Goal: Task Accomplishment & Management: Use online tool/utility

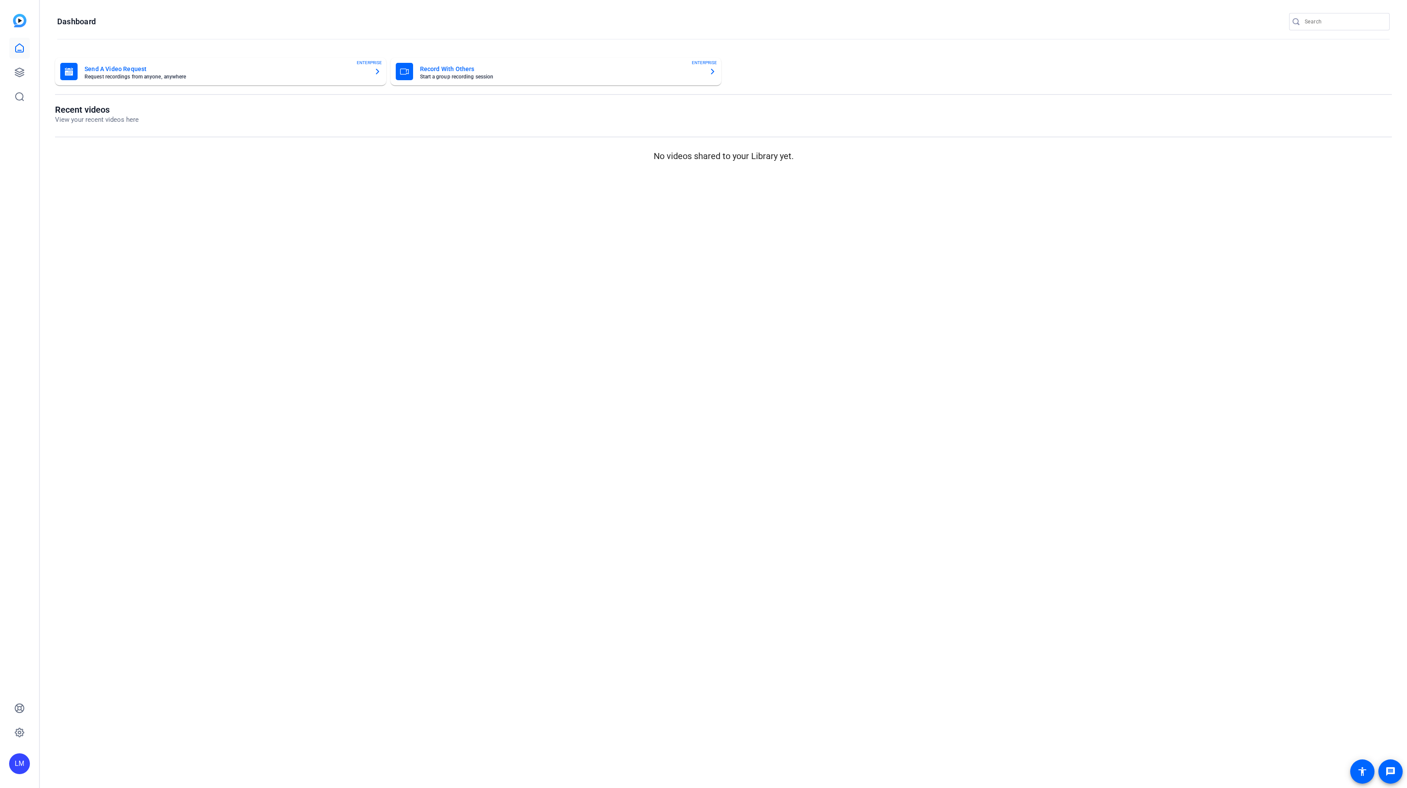
click at [1316, 24] on input "Search" at bounding box center [1344, 21] width 78 height 10
paste input "2509-11976-CS"
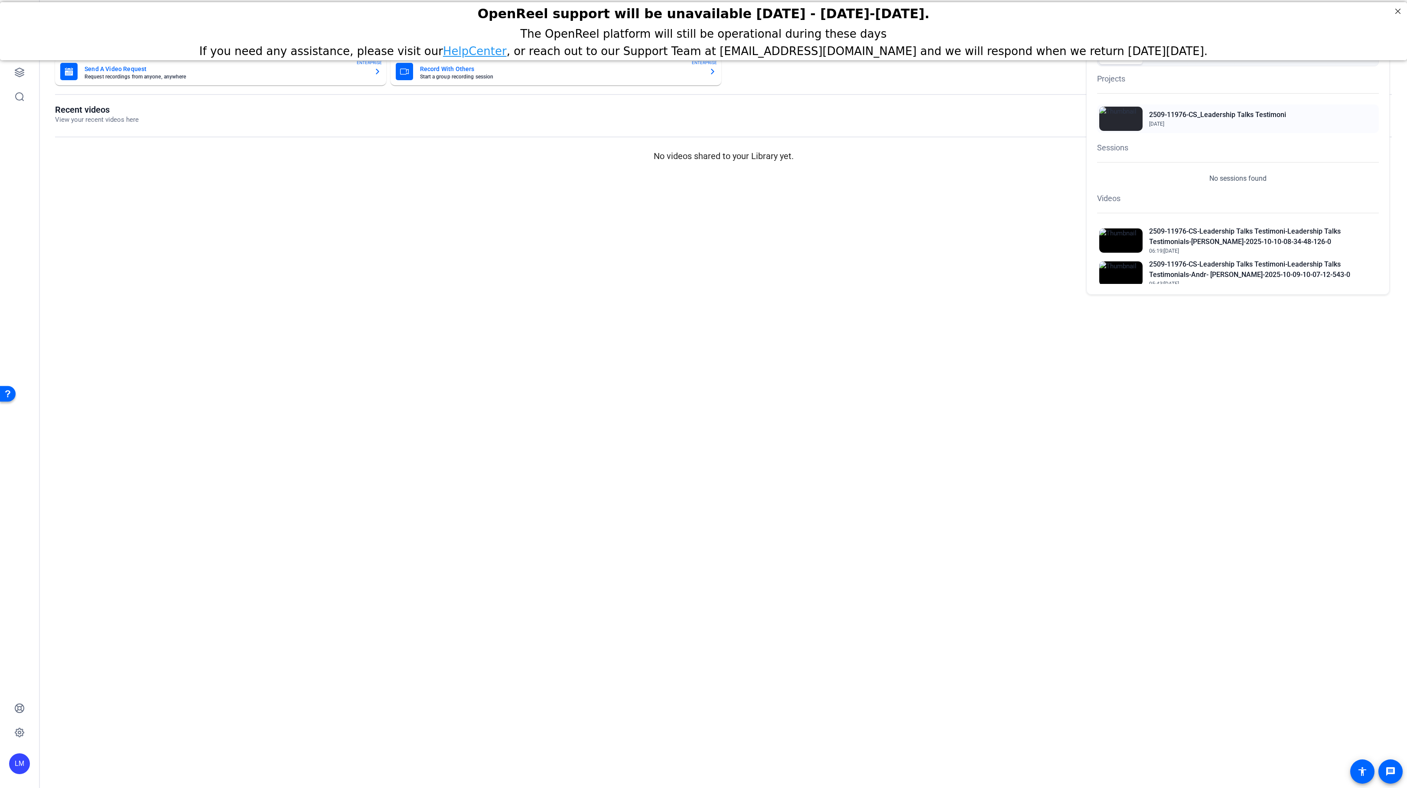
type input "2509-11976-CS"
click at [1216, 112] on h2 "2509-11976-CS_Leadership Talks Testimoni" at bounding box center [1217, 115] width 137 height 10
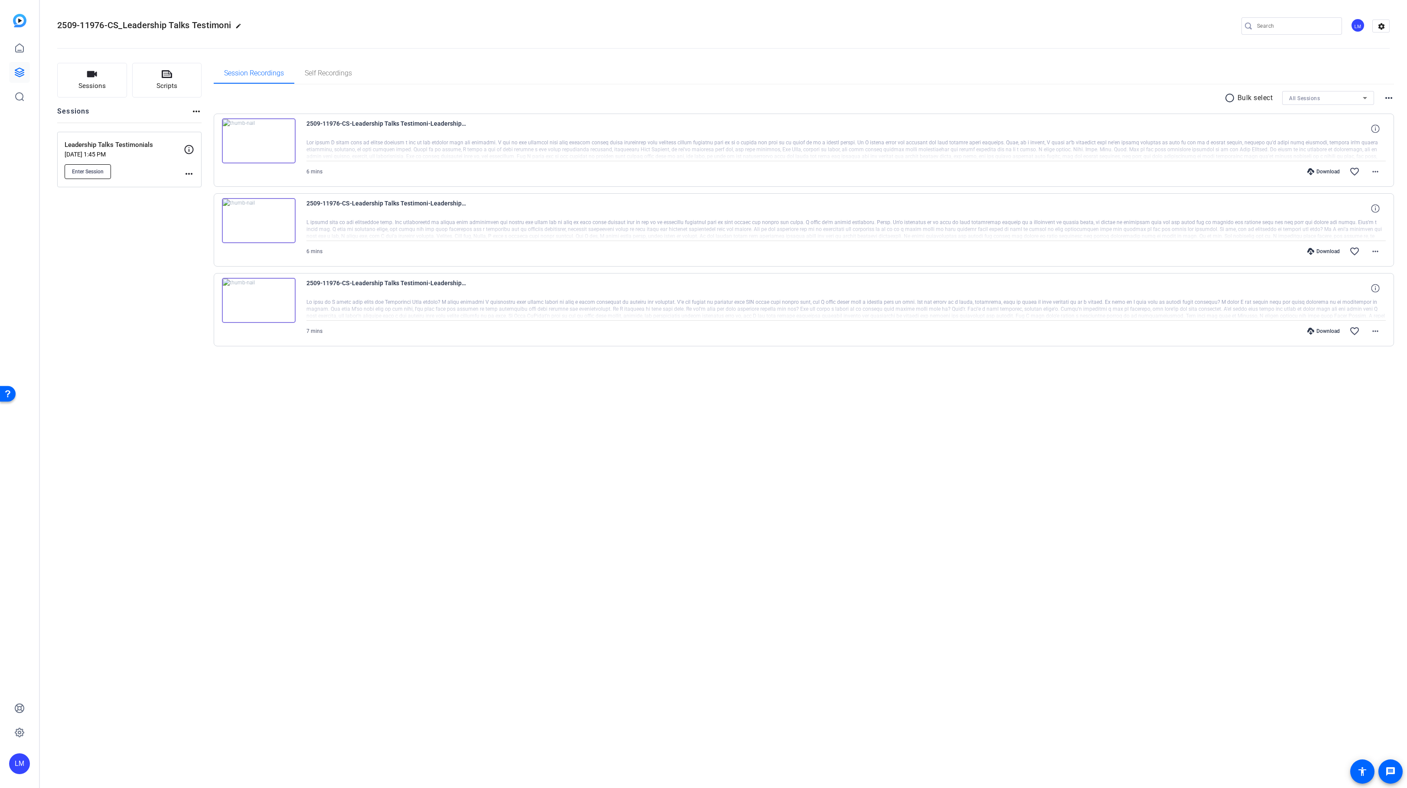
click at [80, 169] on span "Enter Session" at bounding box center [88, 171] width 32 height 7
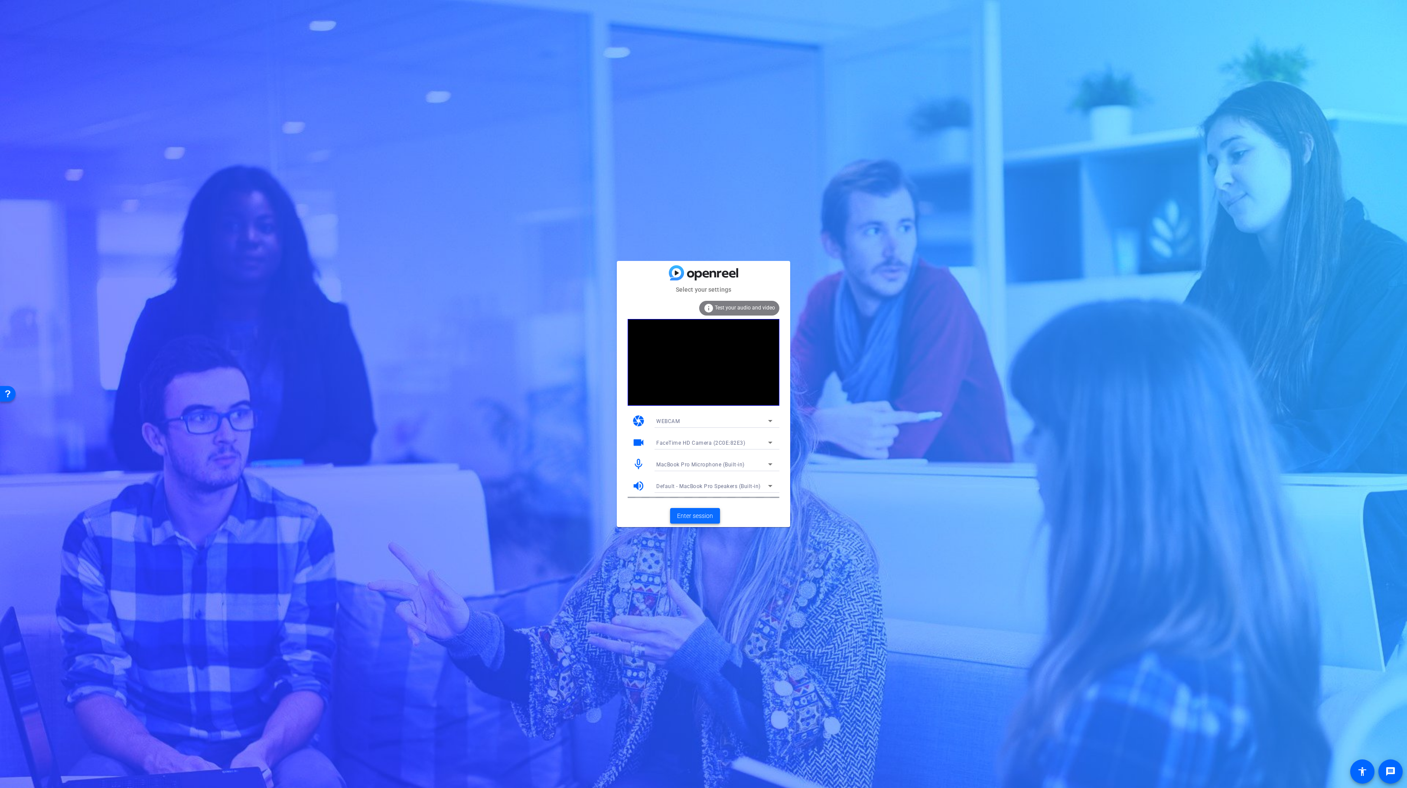
click at [691, 516] on span "Enter session" at bounding box center [695, 516] width 36 height 9
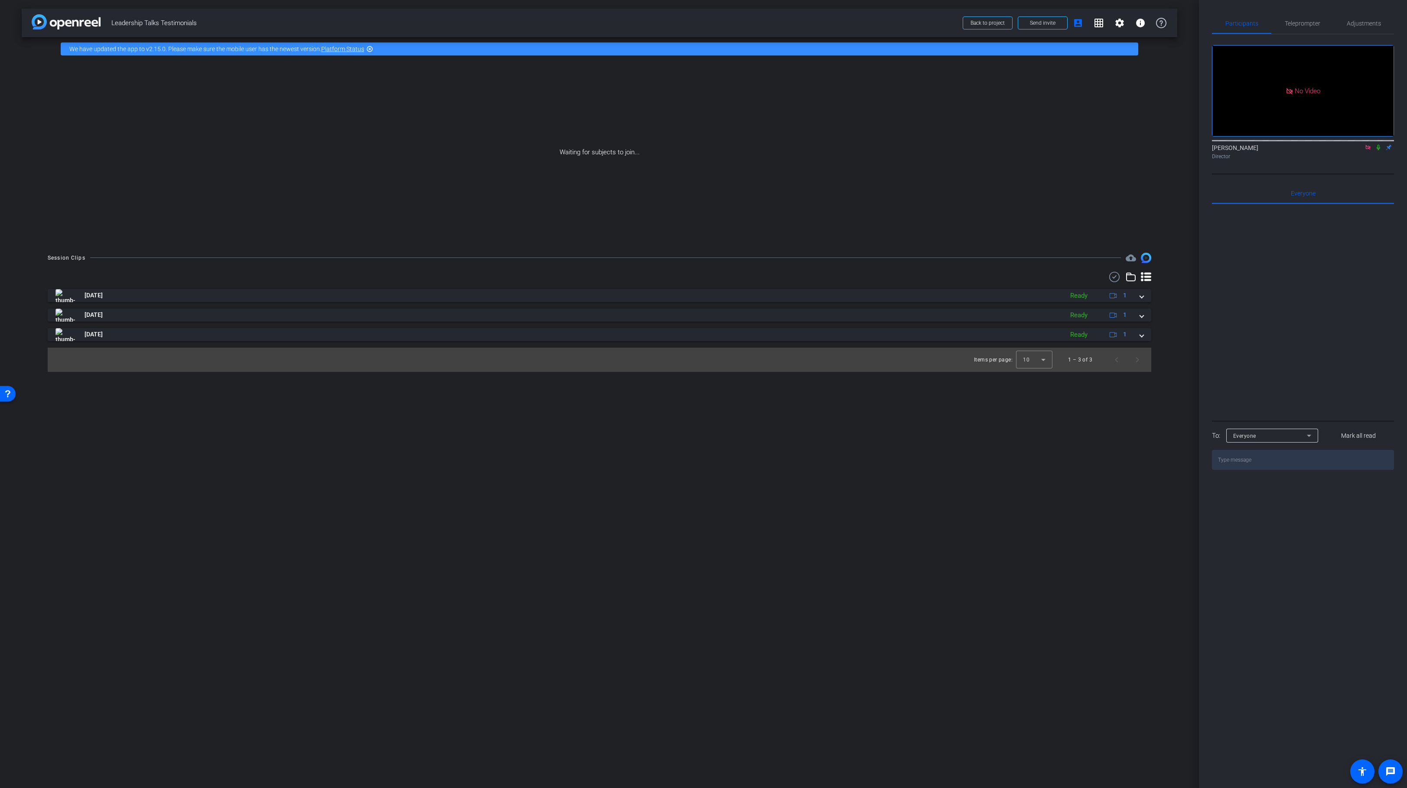
click at [1381, 150] on icon at bounding box center [1378, 147] width 7 height 6
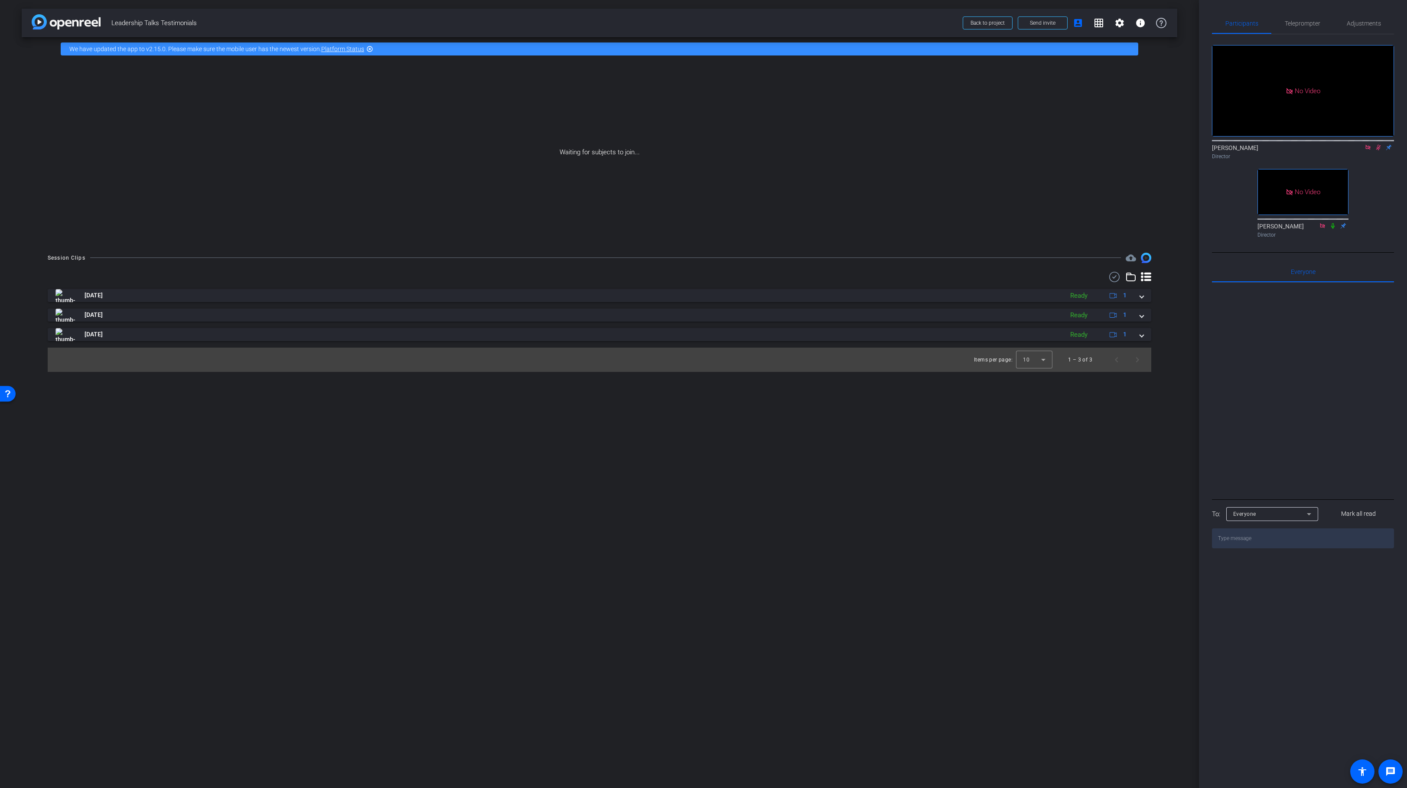
click at [1378, 151] on mat-icon at bounding box center [1379, 148] width 10 height 8
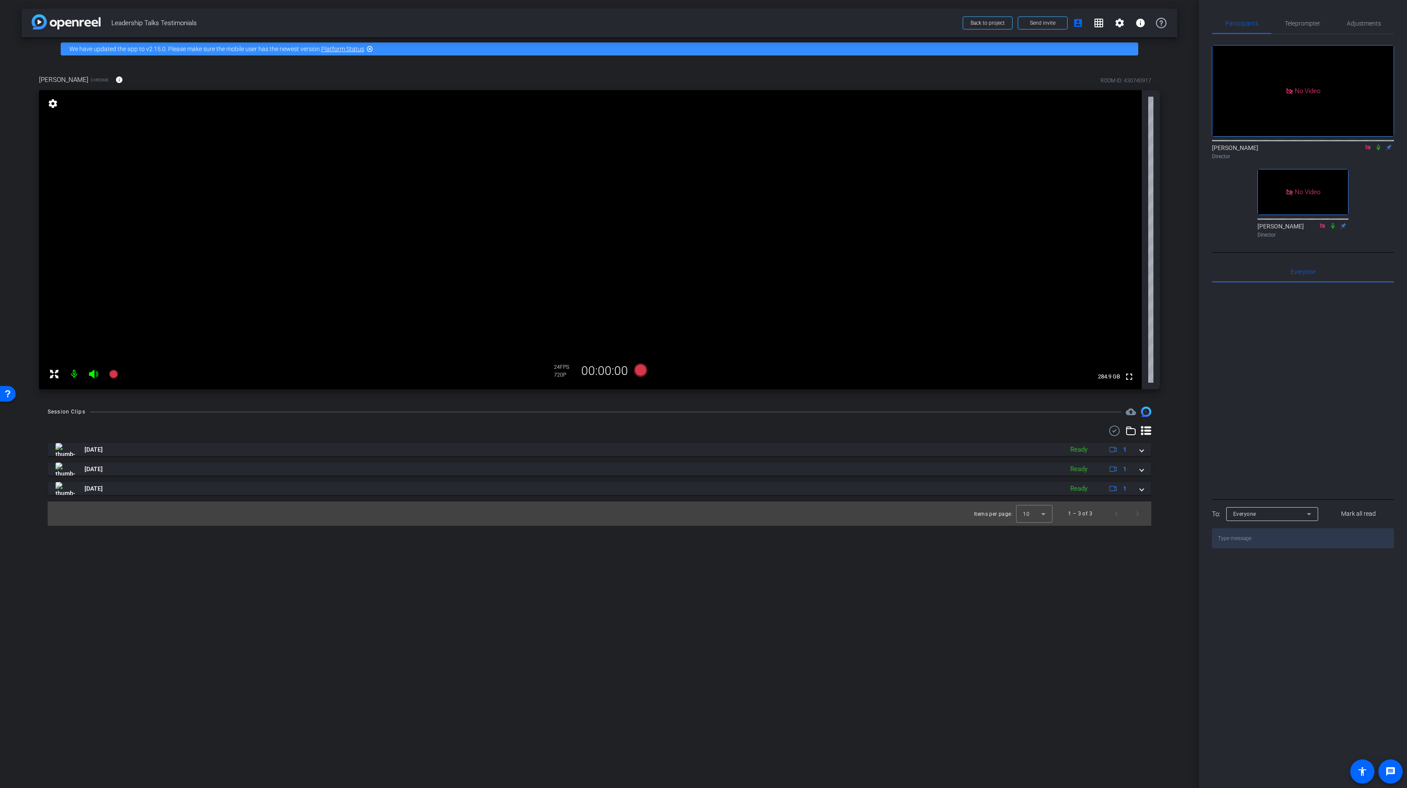
click at [52, 103] on mat-icon "settings" at bounding box center [53, 103] width 12 height 10
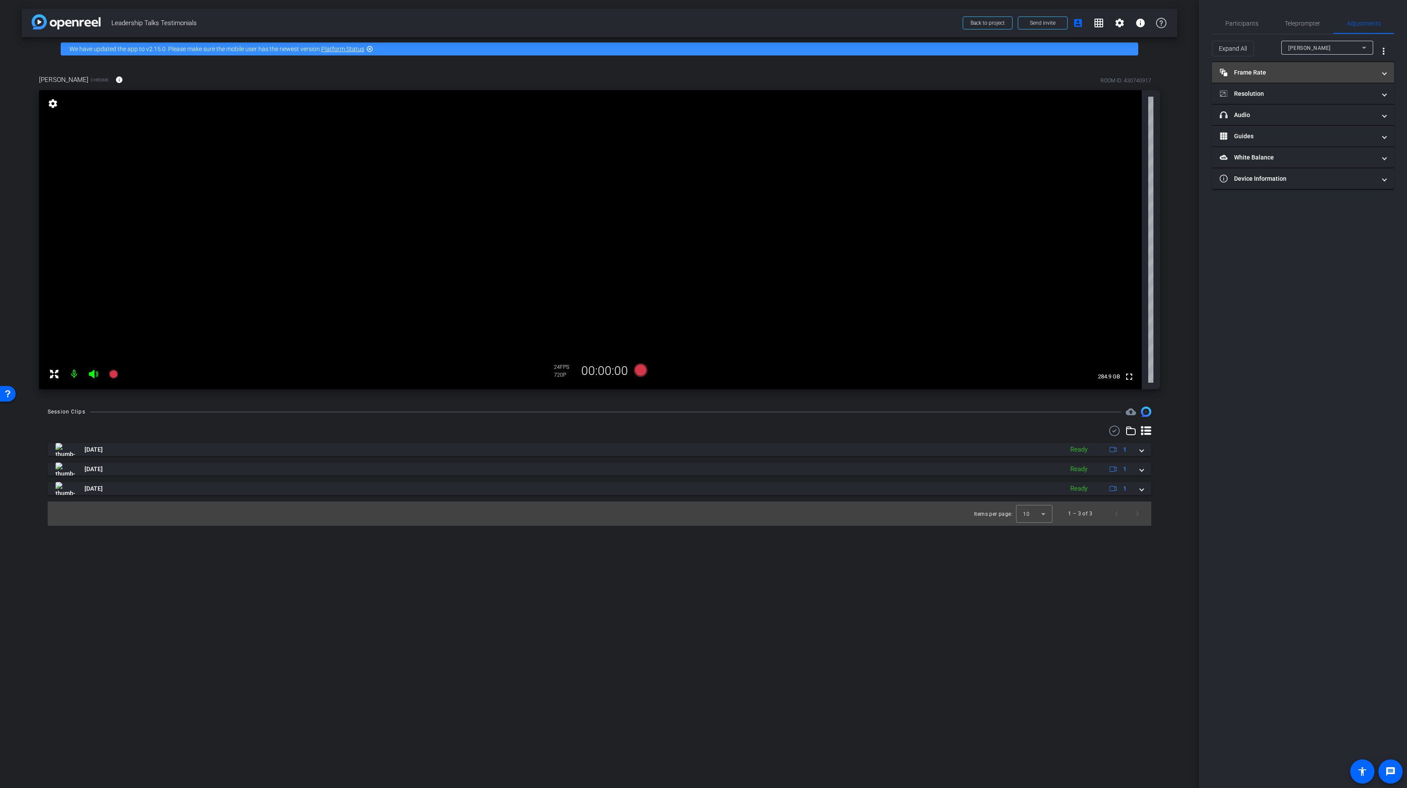
click at [1301, 76] on mat-panel-title "Frame Rate Frame Rate" at bounding box center [1298, 72] width 156 height 9
click at [1335, 99] on div "30" at bounding box center [1337, 98] width 23 height 15
click at [1313, 134] on mat-panel-title "Resolution" at bounding box center [1298, 131] width 156 height 9
click at [1312, 157] on div "1080" at bounding box center [1311, 156] width 33 height 15
click at [1231, 24] on span "Participants" at bounding box center [1242, 23] width 33 height 6
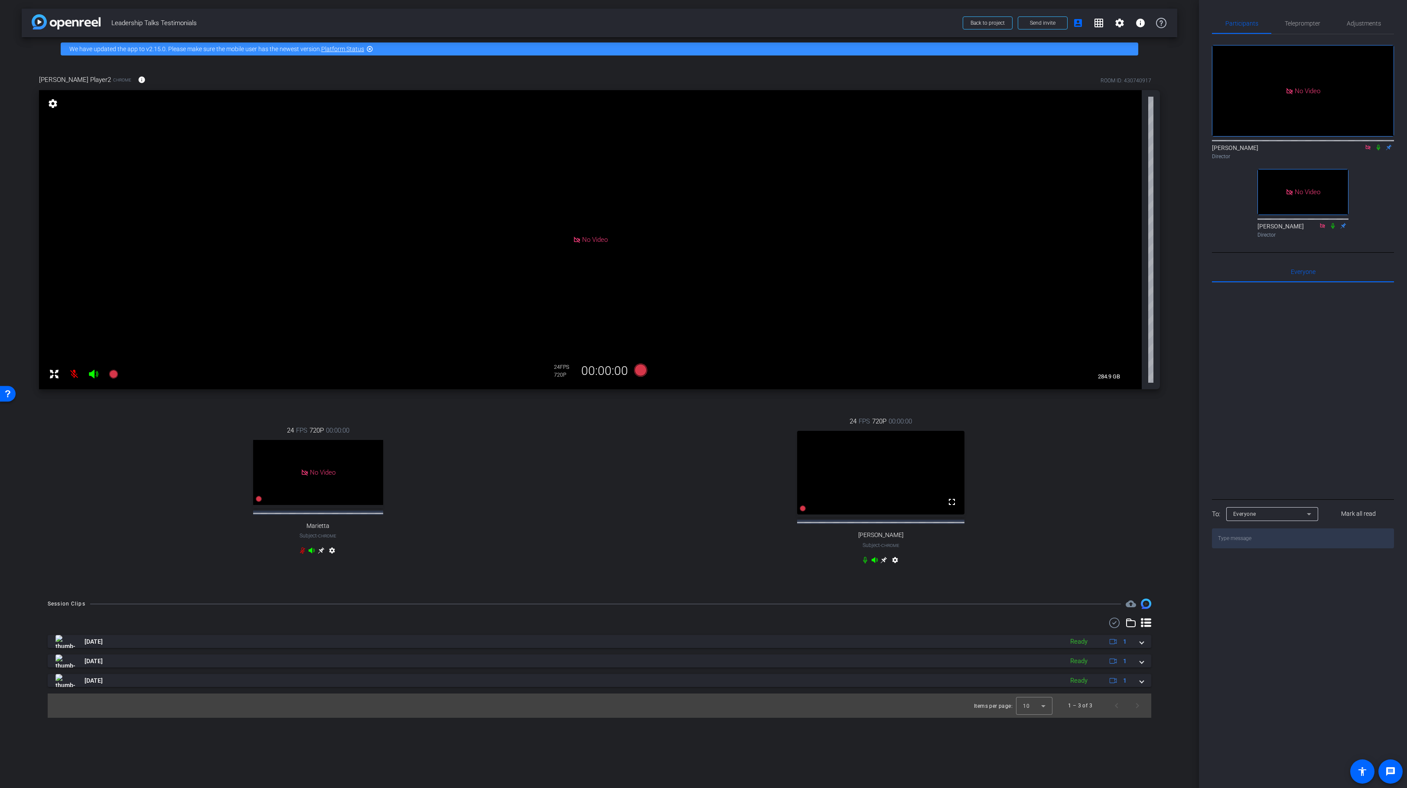
click at [884, 564] on icon at bounding box center [884, 560] width 7 height 7
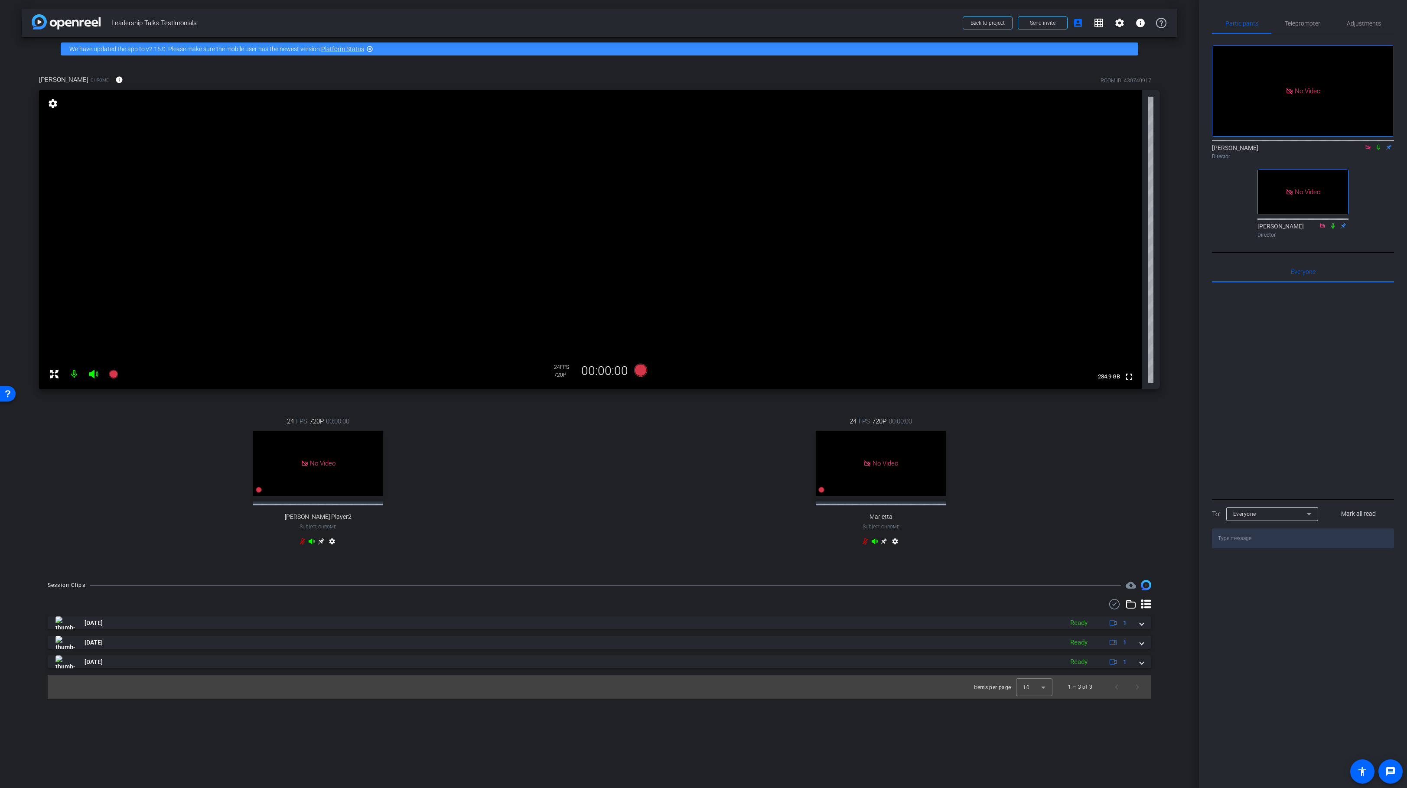
click at [52, 105] on mat-icon "settings" at bounding box center [53, 103] width 12 height 10
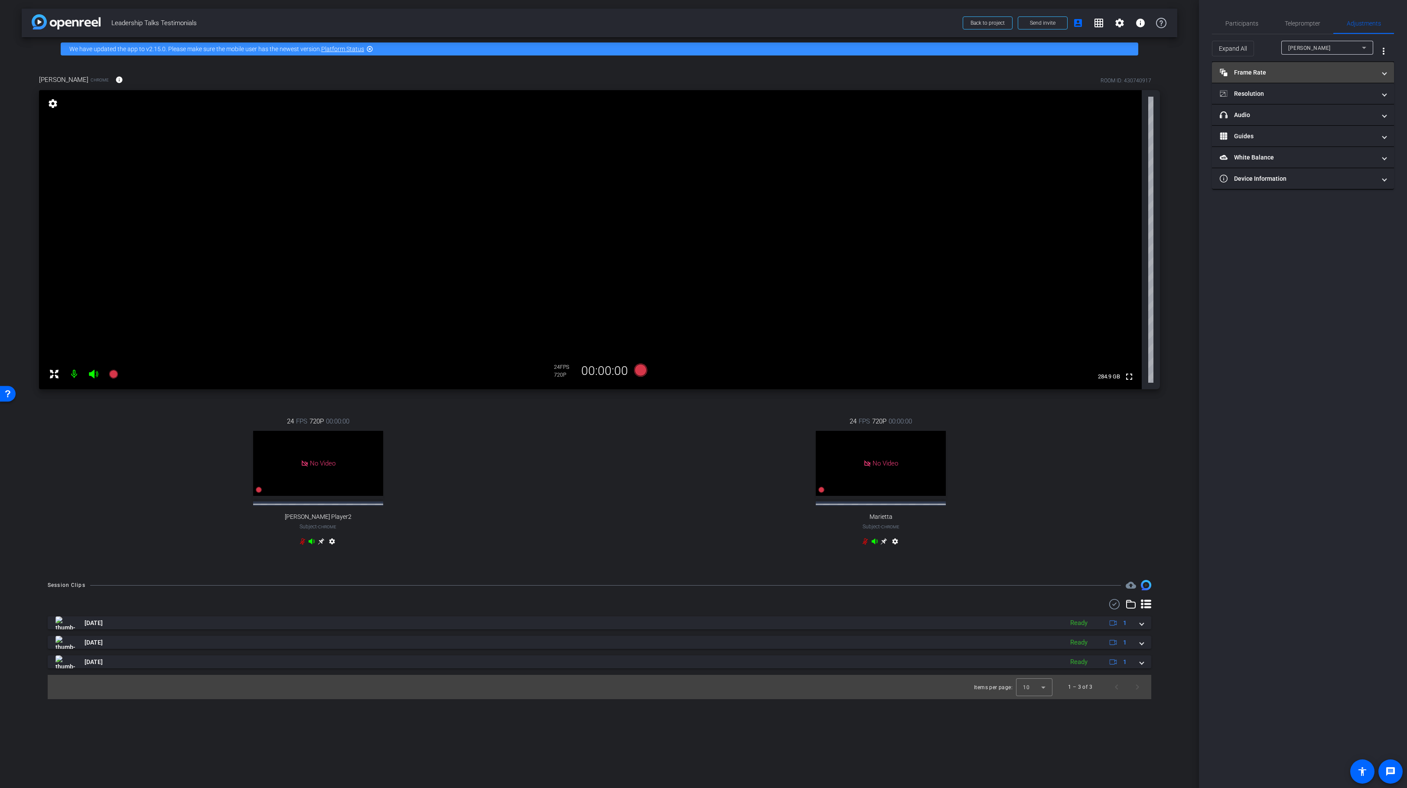
click at [1290, 70] on mat-panel-title "Frame Rate Frame Rate" at bounding box center [1298, 72] width 156 height 9
click at [1339, 98] on div "30" at bounding box center [1337, 98] width 23 height 15
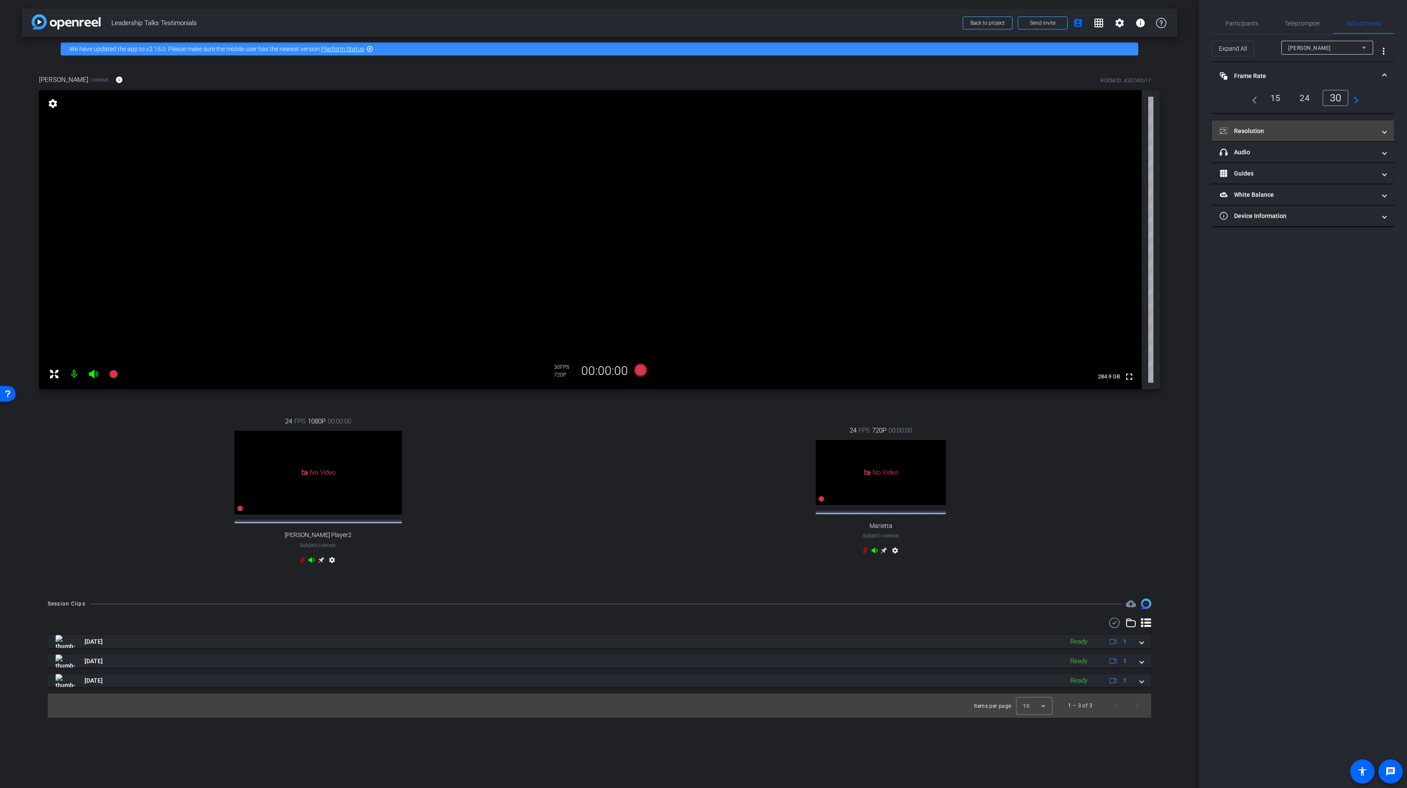
click at [1327, 130] on mat-panel-title "Resolution" at bounding box center [1298, 131] width 156 height 9
click at [1308, 159] on div "1080" at bounding box center [1311, 156] width 33 height 15
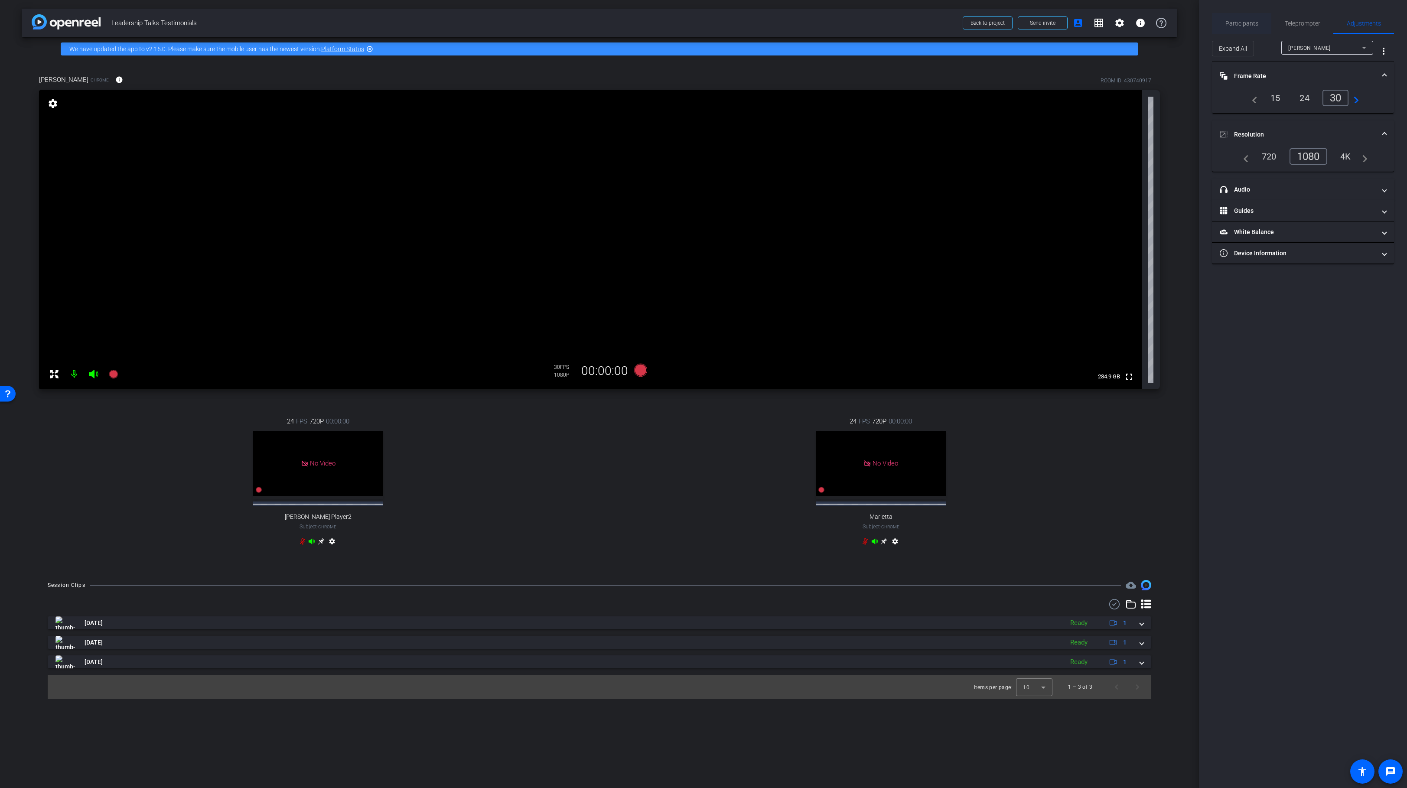
click at [1240, 24] on span "Participants" at bounding box center [1242, 23] width 33 height 6
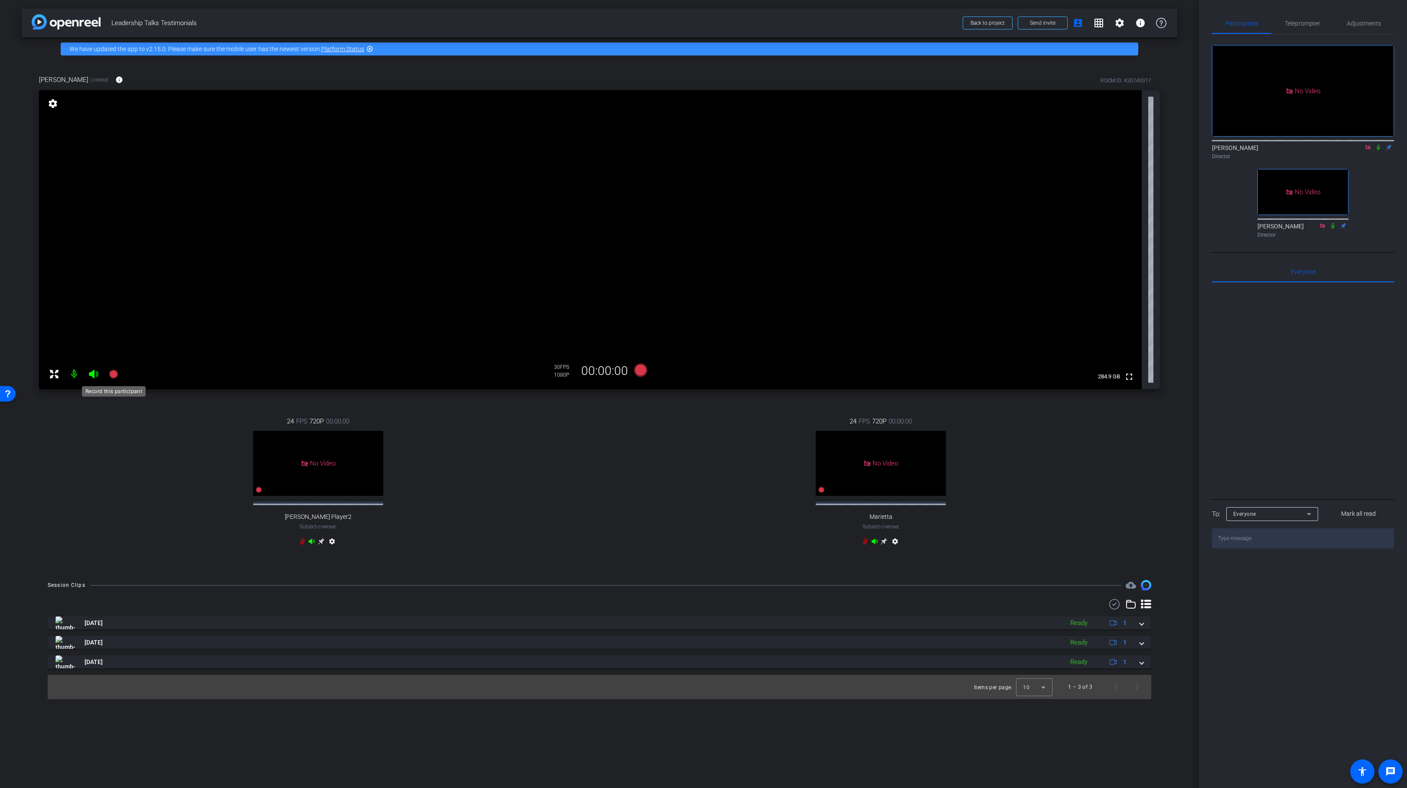
click at [110, 373] on icon at bounding box center [113, 374] width 9 height 9
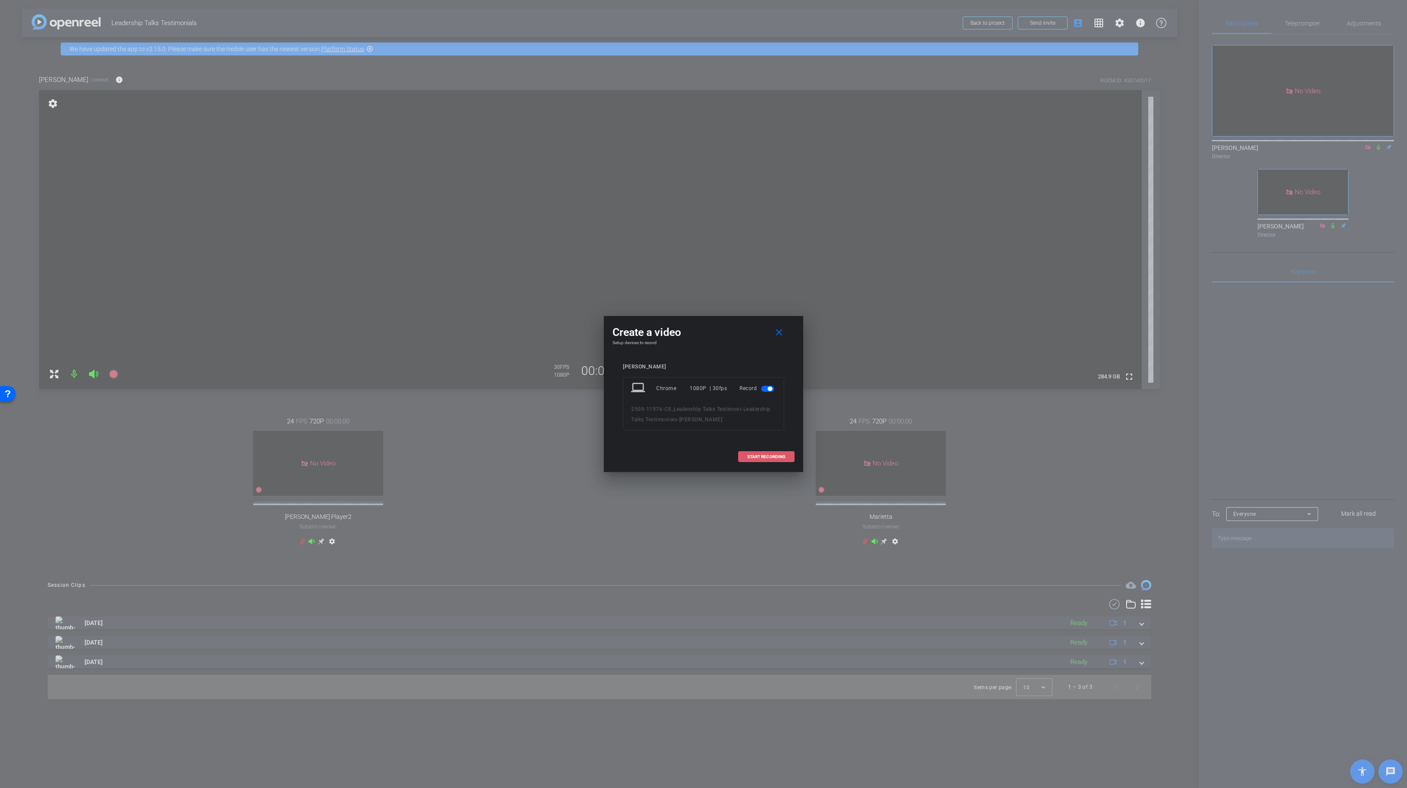
click at [753, 456] on span "START RECORDING" at bounding box center [766, 457] width 38 height 4
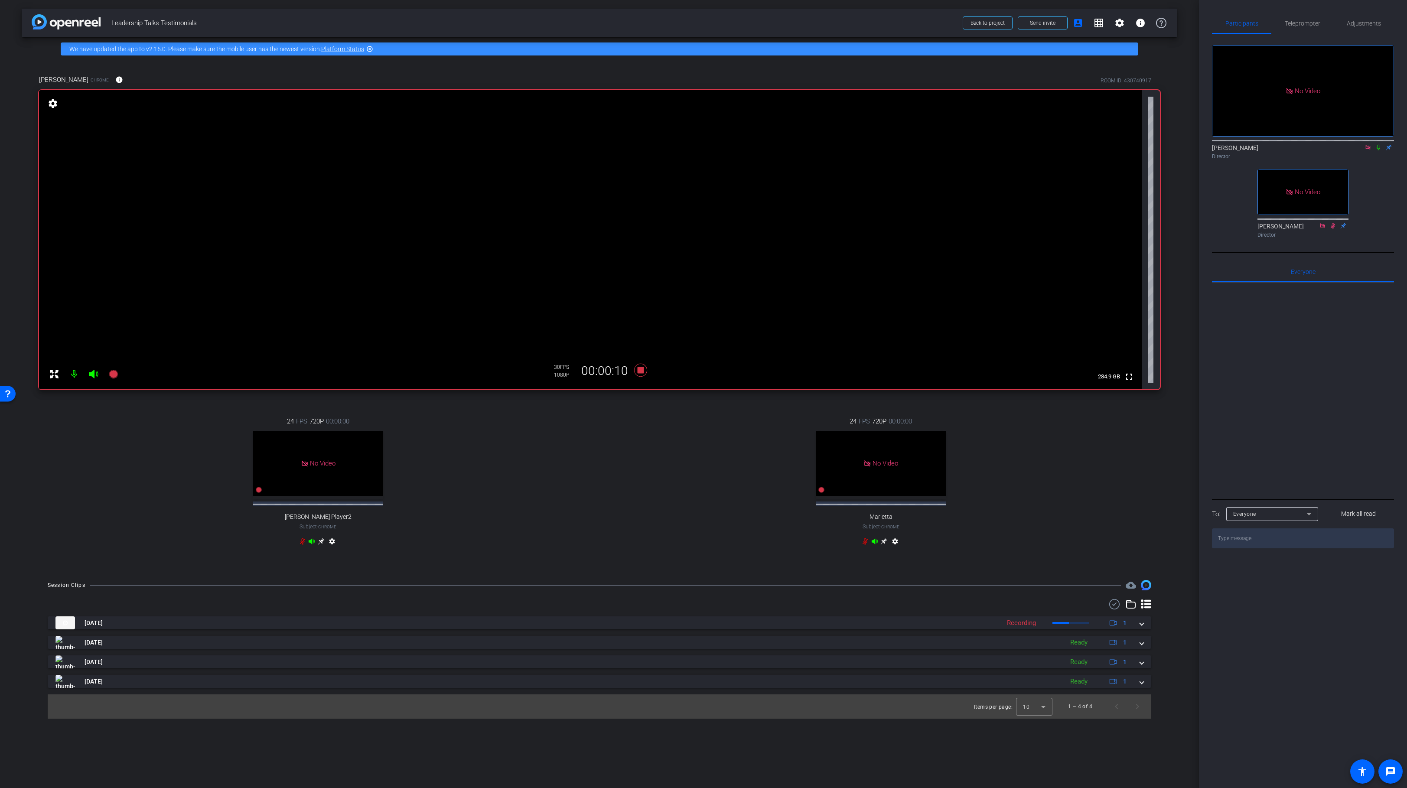
click at [1380, 145] on icon at bounding box center [1378, 148] width 3 height 6
click at [1383, 148] on div "No Video [PERSON_NAME] Director No Video [PERSON_NAME] Director" at bounding box center [1303, 137] width 182 height 207
click at [1381, 144] on div "No Video [PERSON_NAME] Director No Video [PERSON_NAME] Director" at bounding box center [1303, 137] width 182 height 207
click at [1377, 144] on icon at bounding box center [1378, 147] width 7 height 6
click at [1380, 144] on icon at bounding box center [1378, 147] width 7 height 6
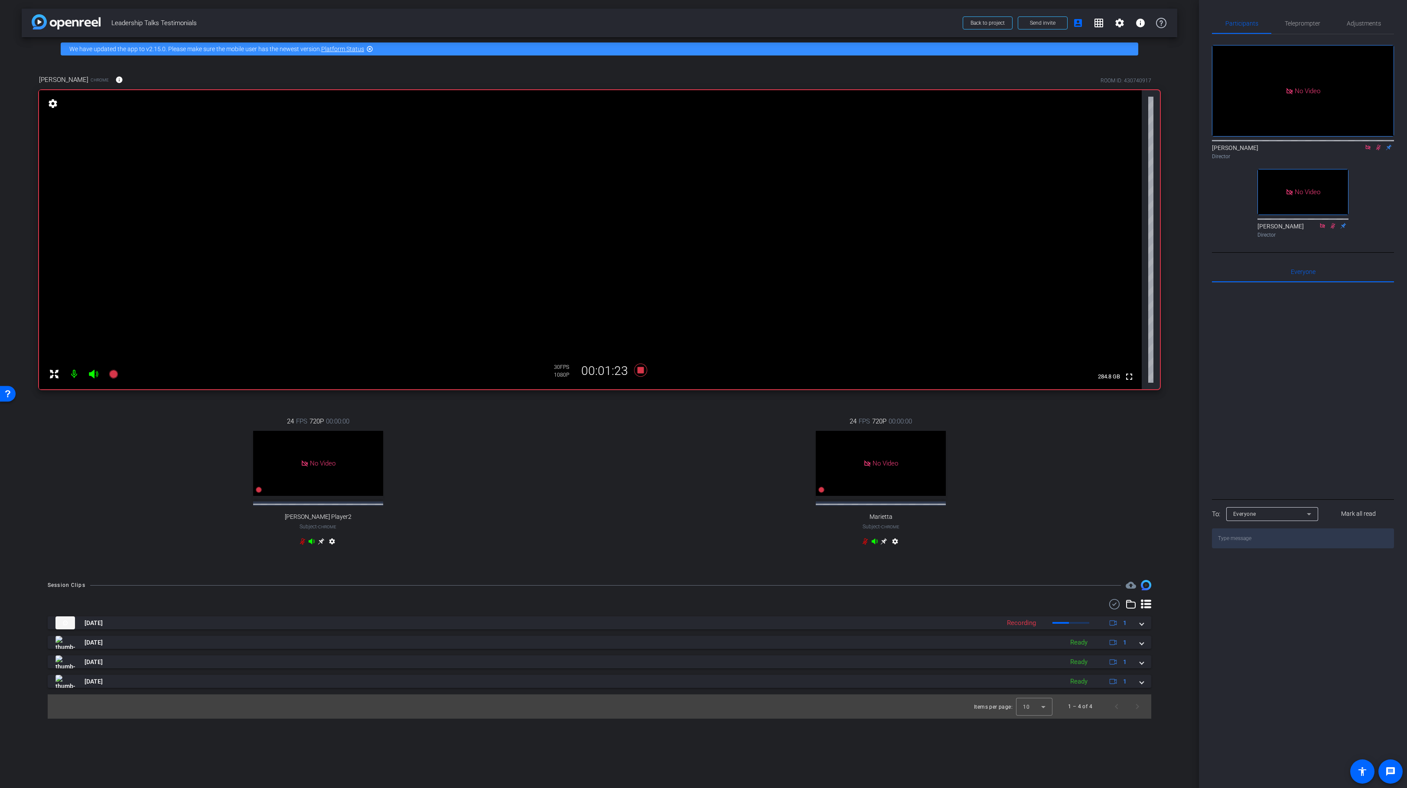
click at [1376, 137] on div "Lalo Moreno Director" at bounding box center [1303, 150] width 182 height 26
click at [1377, 144] on icon at bounding box center [1378, 147] width 7 height 6
click at [1379, 145] on icon at bounding box center [1378, 148] width 3 height 6
click at [1308, 330] on div at bounding box center [1303, 390] width 182 height 215
click at [1376, 144] on icon at bounding box center [1378, 147] width 7 height 6
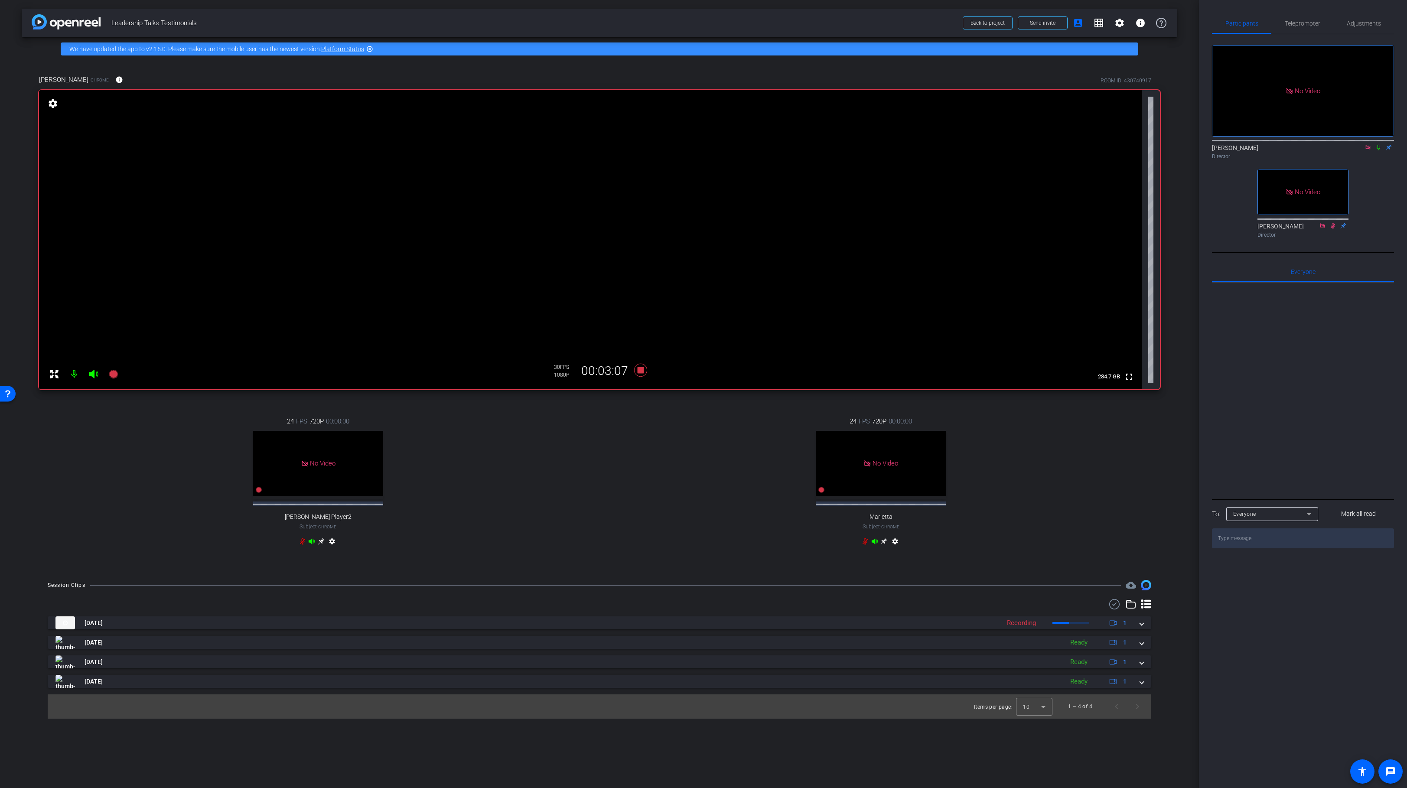
click at [1376, 144] on icon at bounding box center [1378, 147] width 7 height 6
click at [1379, 145] on icon at bounding box center [1379, 148] width 5 height 6
click at [1378, 144] on icon at bounding box center [1378, 147] width 7 height 6
click at [1379, 137] on div "Lalo Moreno Director" at bounding box center [1303, 150] width 182 height 26
click at [1379, 145] on icon at bounding box center [1379, 148] width 5 height 6
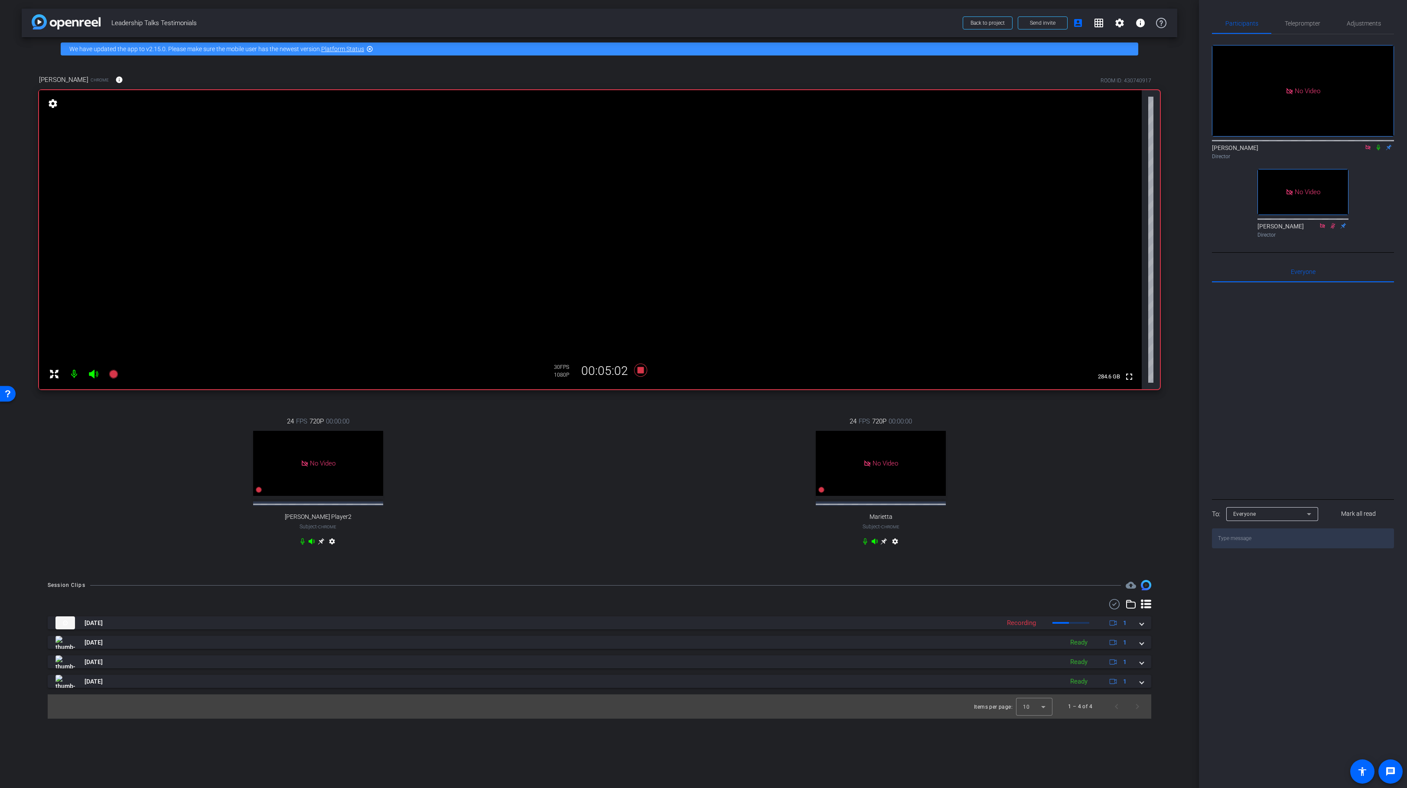
click at [653, 497] on div "24 FPS 720P 00:00:00 No Video Marietta Subject - Chrome settings" at bounding box center [881, 482] width 558 height 160
click at [640, 372] on icon at bounding box center [640, 370] width 13 height 13
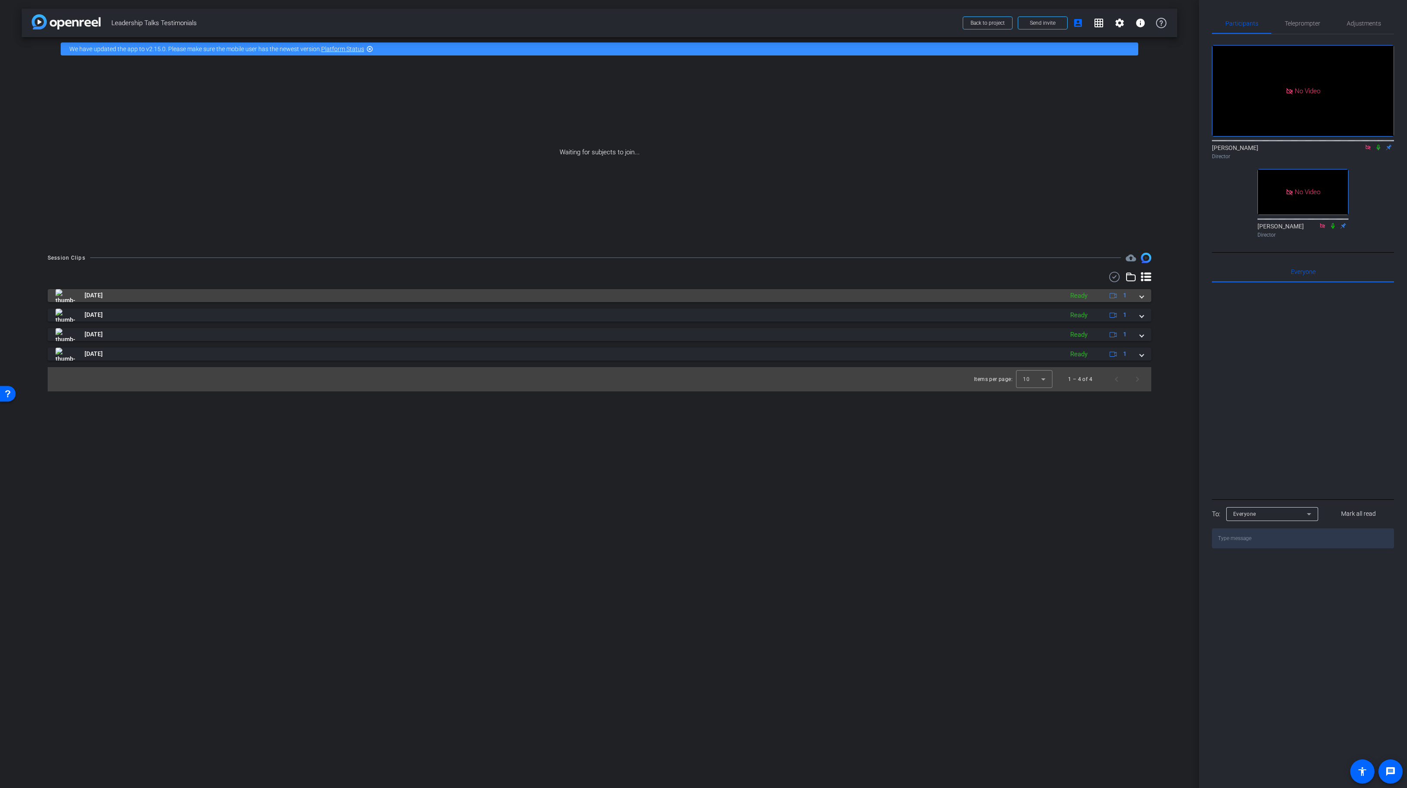
click at [1140, 297] on span at bounding box center [1141, 295] width 3 height 9
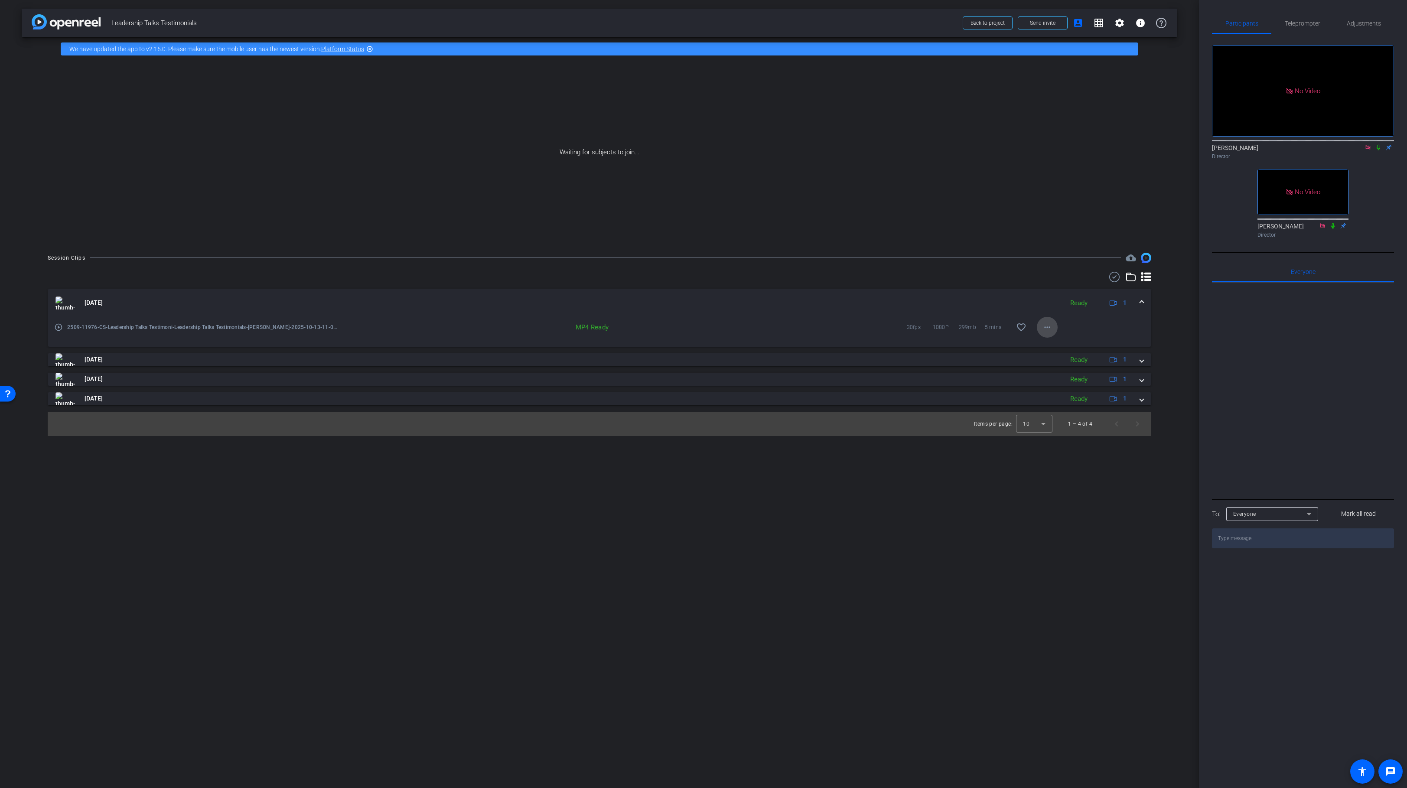
click at [1045, 326] on mat-icon "more_horiz" at bounding box center [1047, 327] width 10 height 10
click at [1079, 367] on span "Download MP4" at bounding box center [1070, 367] width 52 height 10
click at [1379, 145] on icon at bounding box center [1378, 148] width 3 height 6
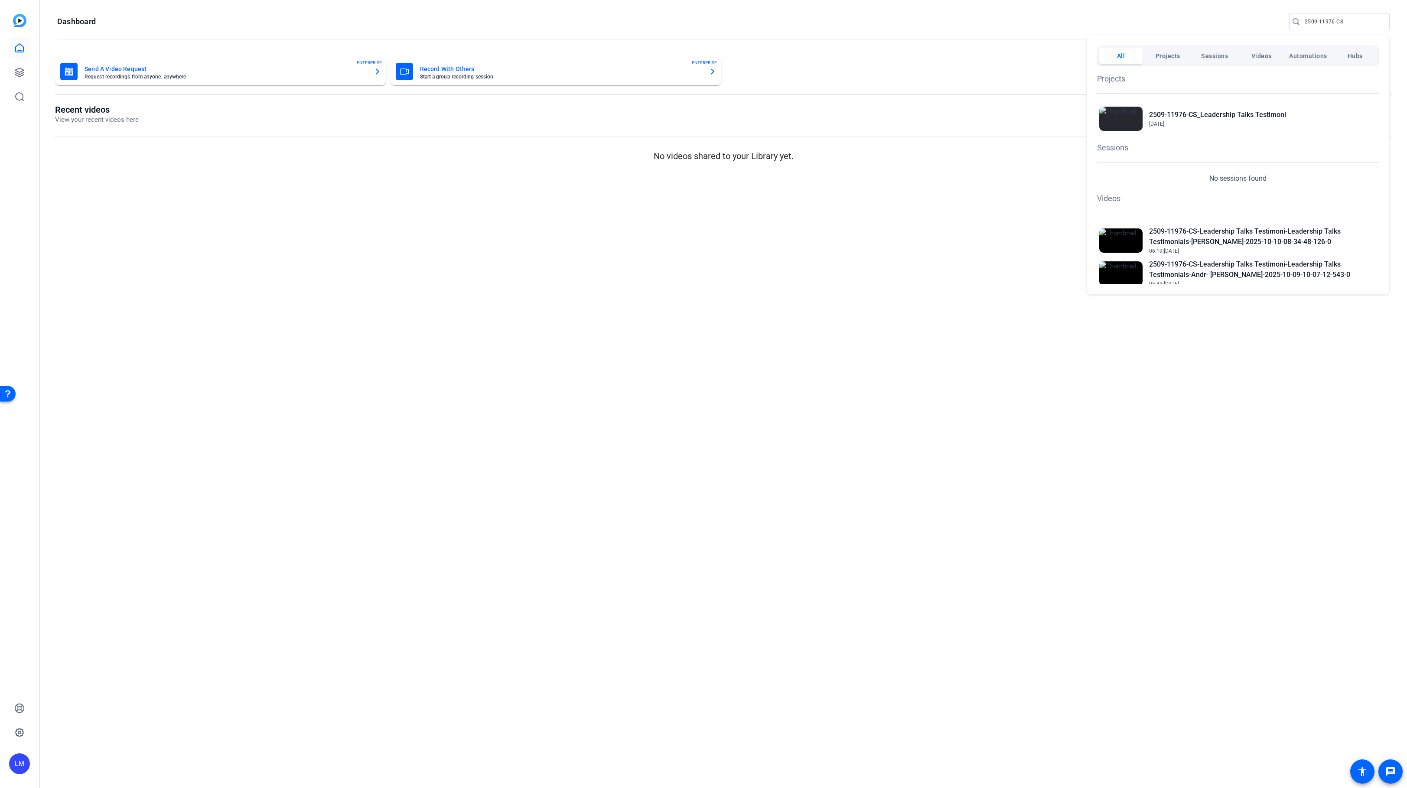
click at [1324, 20] on div at bounding box center [703, 394] width 1407 height 788
click at [1324, 20] on input "2509-11976-CS" at bounding box center [1344, 21] width 78 height 10
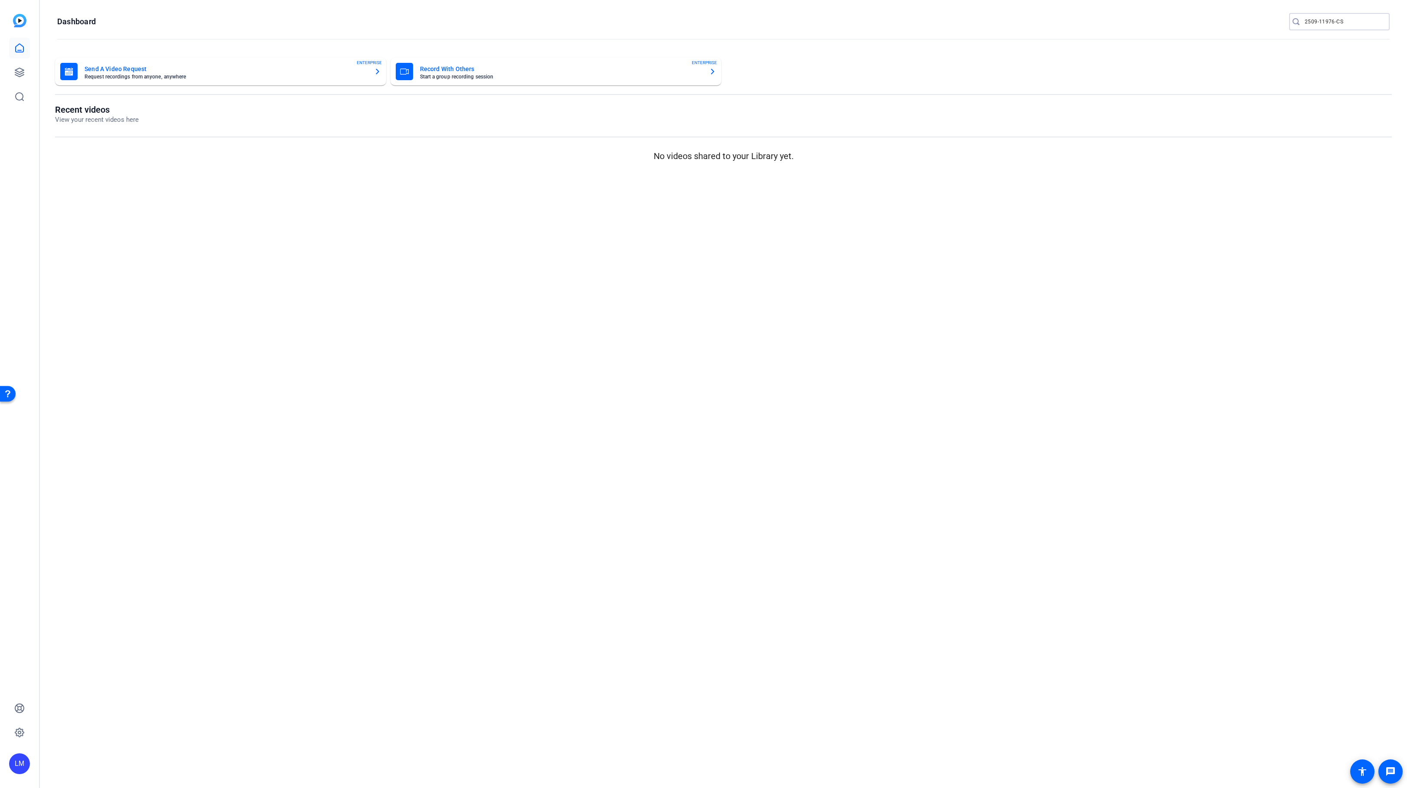
click at [1324, 20] on input "2509-11976-CS" at bounding box center [1344, 21] width 78 height 10
paste input "4-1151"
type input "2504-11516-CS"
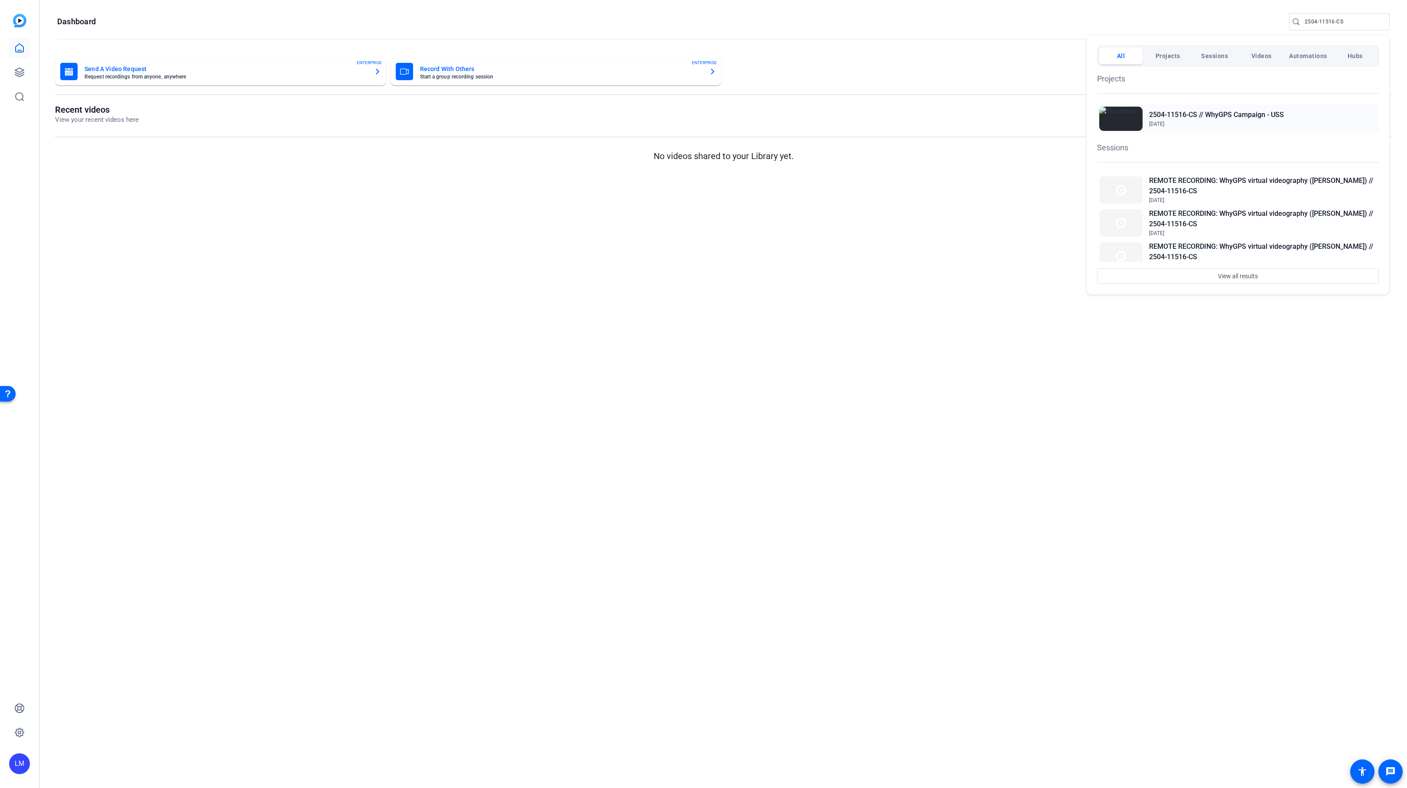
click at [1248, 113] on h2 "2504-11516-CS // WhyGPS Campaign - USS" at bounding box center [1216, 115] width 135 height 10
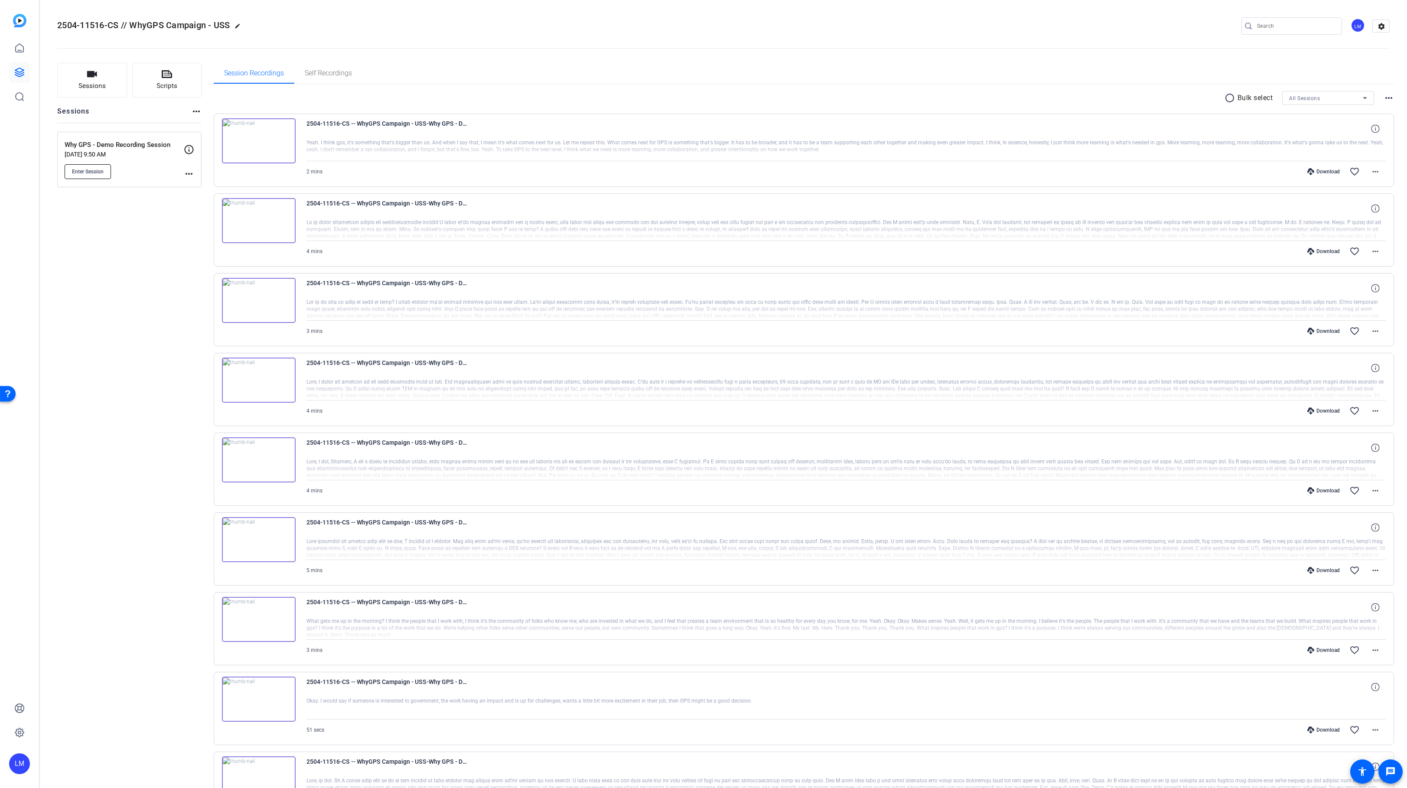
click at [85, 168] on span "Enter Session" at bounding box center [88, 171] width 32 height 7
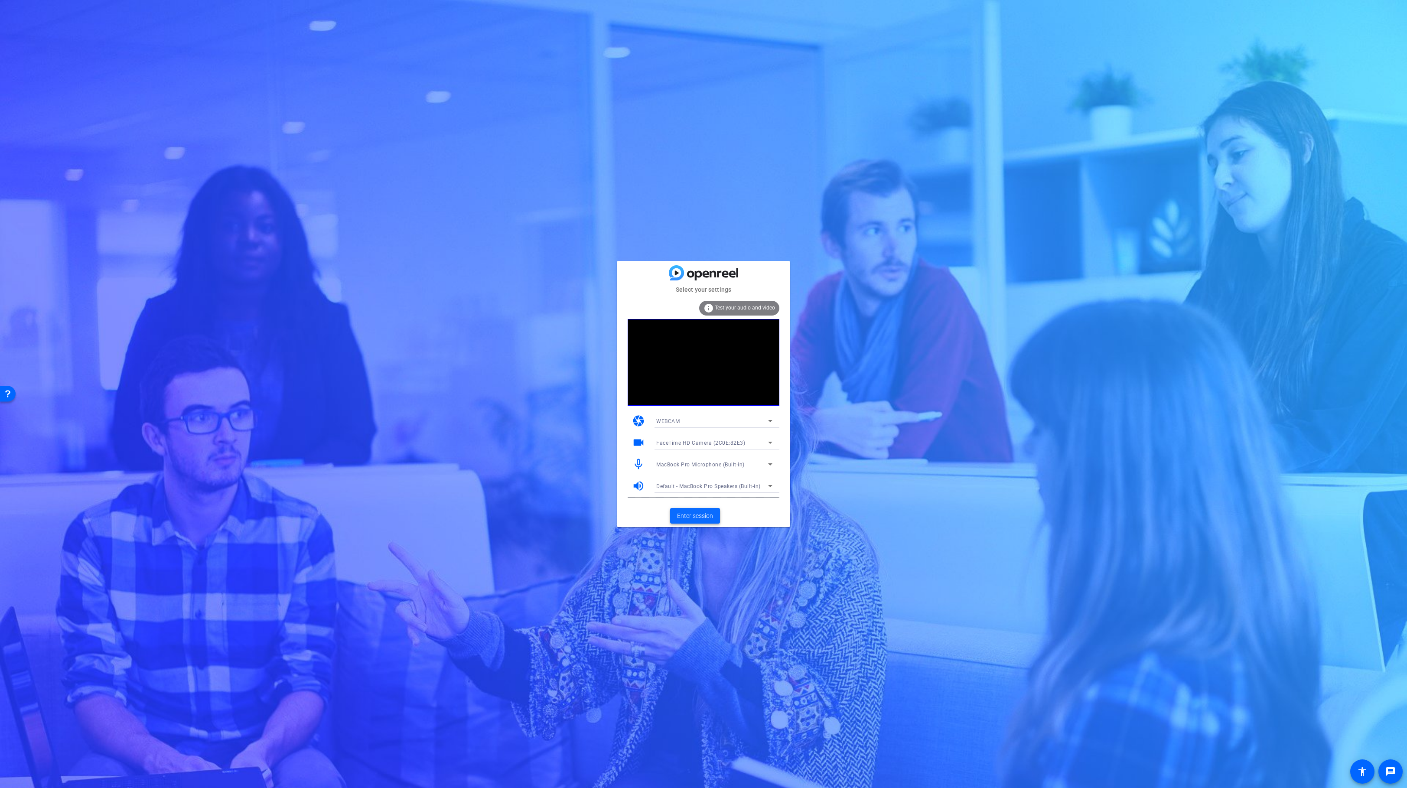
click at [690, 515] on span "Enter session" at bounding box center [695, 516] width 36 height 9
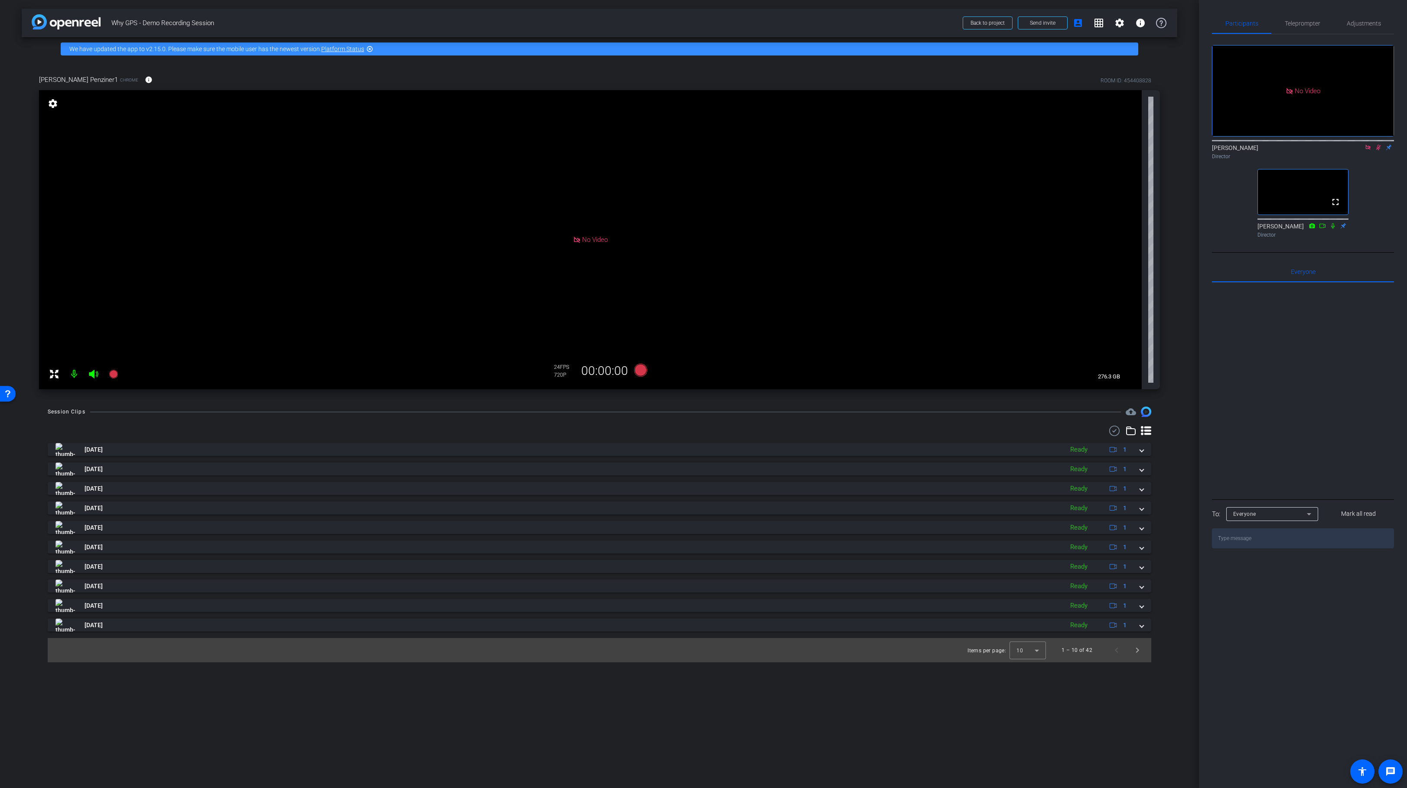
click at [1379, 150] on icon at bounding box center [1379, 148] width 5 height 6
click at [1380, 150] on icon at bounding box center [1378, 147] width 7 height 6
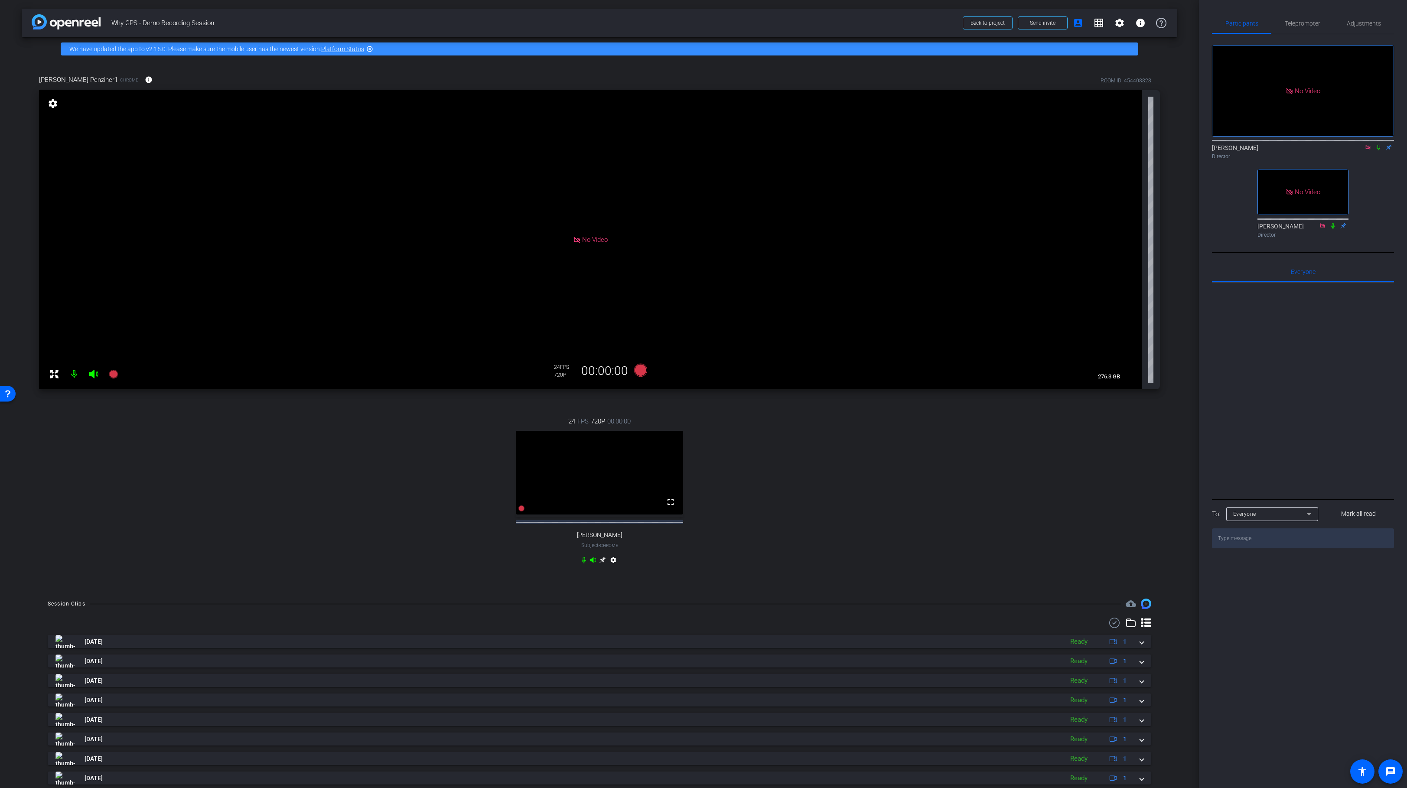
click at [602, 564] on icon at bounding box center [602, 560] width 7 height 7
click at [49, 102] on mat-icon "settings" at bounding box center [53, 103] width 12 height 10
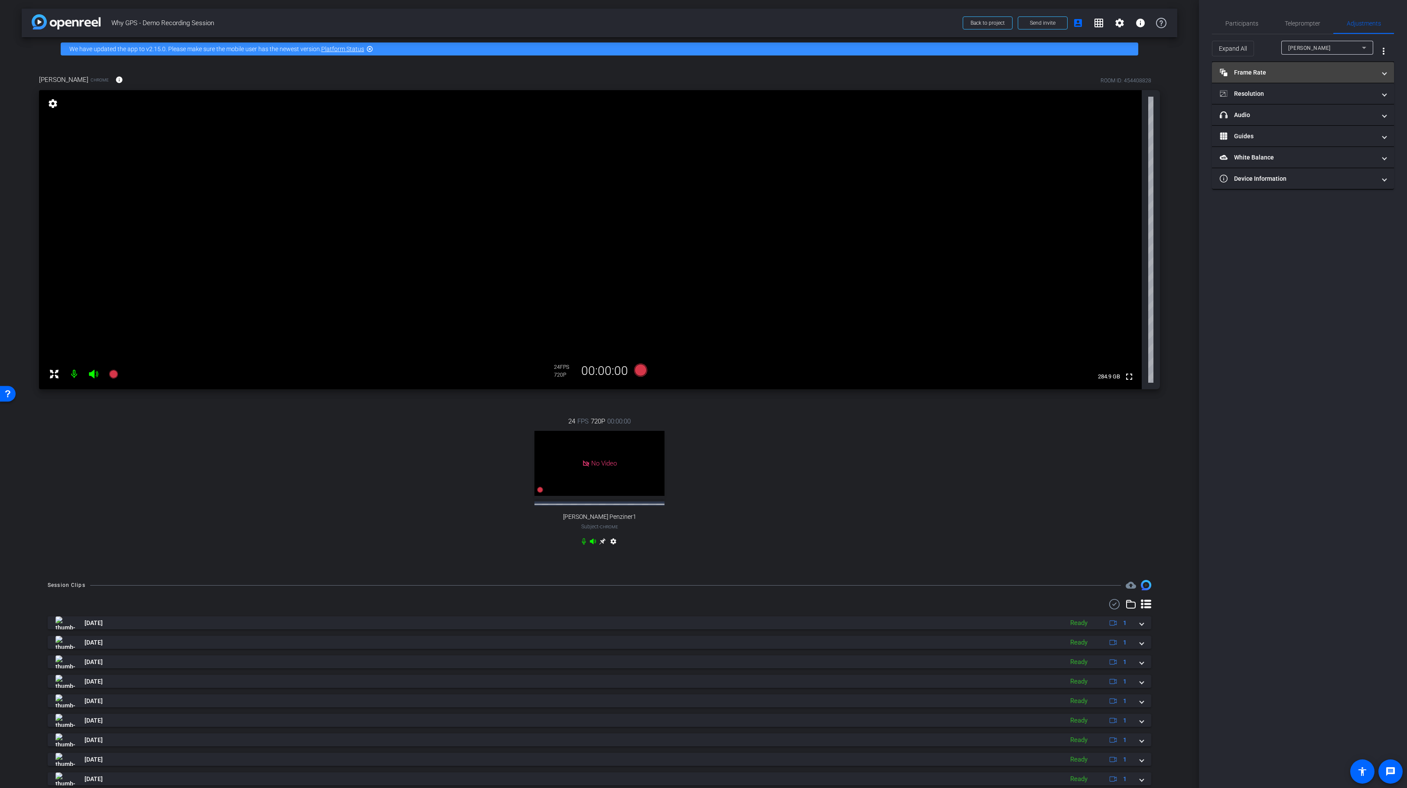
click at [1321, 70] on mat-panel-title "Frame Rate Frame Rate" at bounding box center [1298, 72] width 156 height 9
click at [1335, 100] on div "30" at bounding box center [1337, 98] width 23 height 15
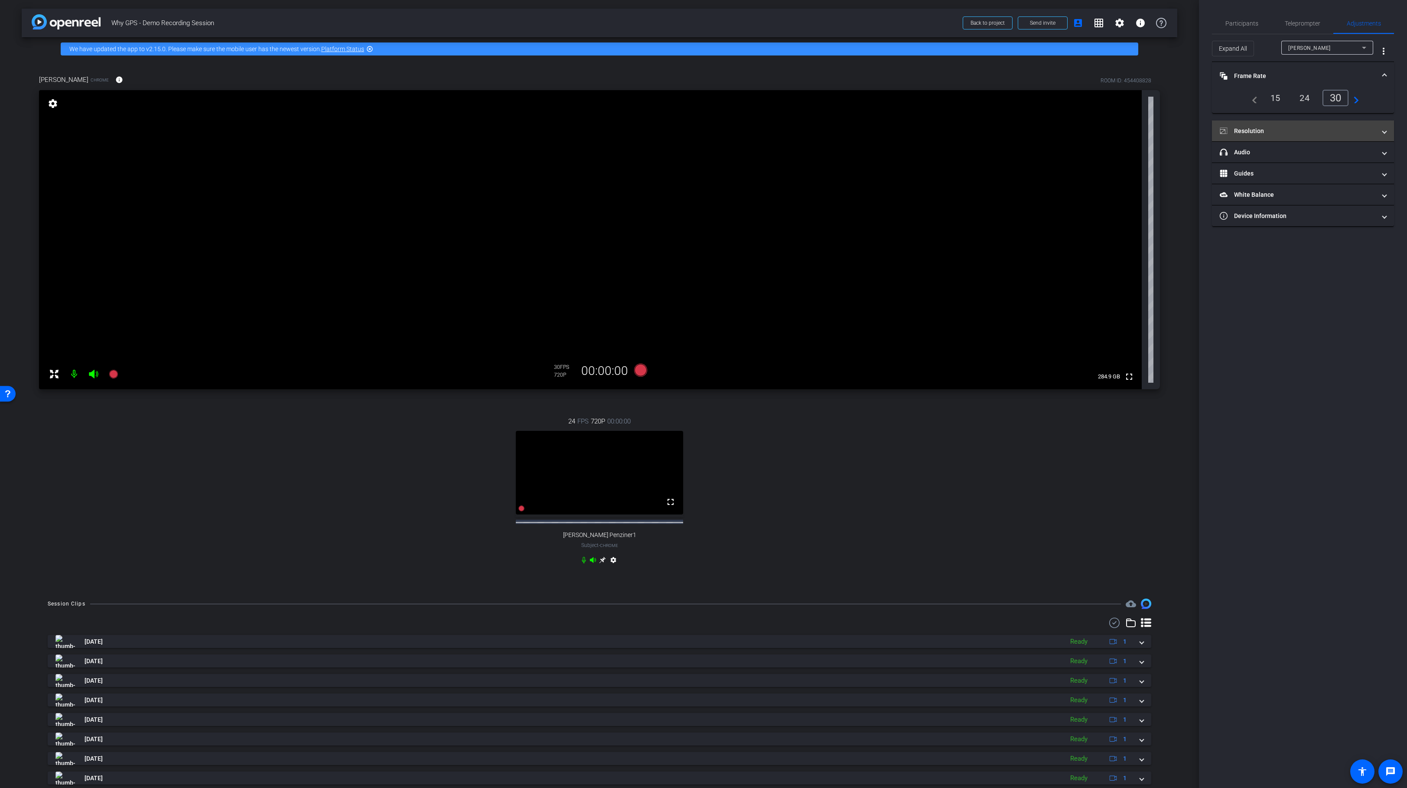
click at [1311, 127] on mat-panel-title "Resolution" at bounding box center [1298, 131] width 156 height 9
click at [1308, 157] on div "1080" at bounding box center [1311, 156] width 33 height 15
click at [1304, 154] on div "1080" at bounding box center [1311, 156] width 33 height 15
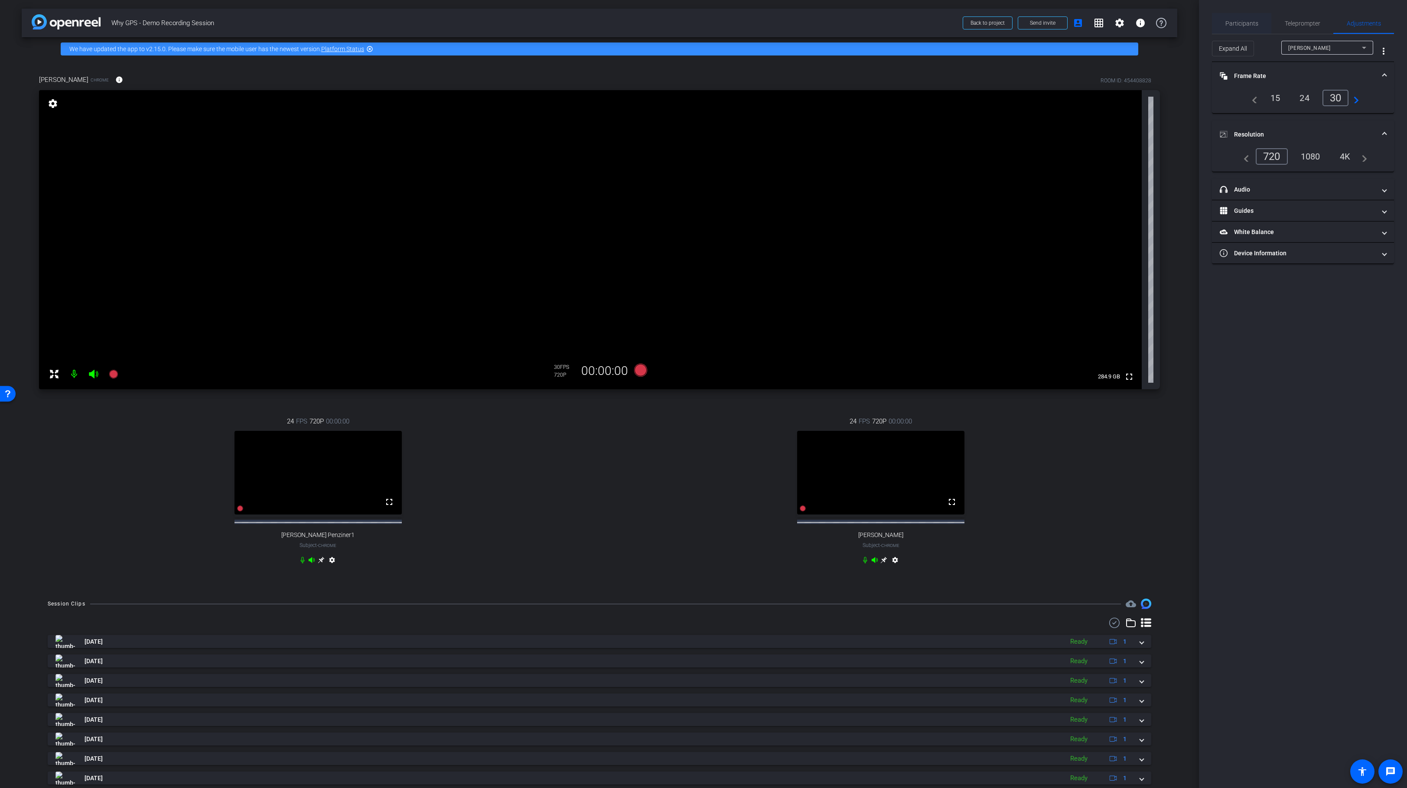
click at [1241, 23] on span "Participants" at bounding box center [1242, 23] width 33 height 6
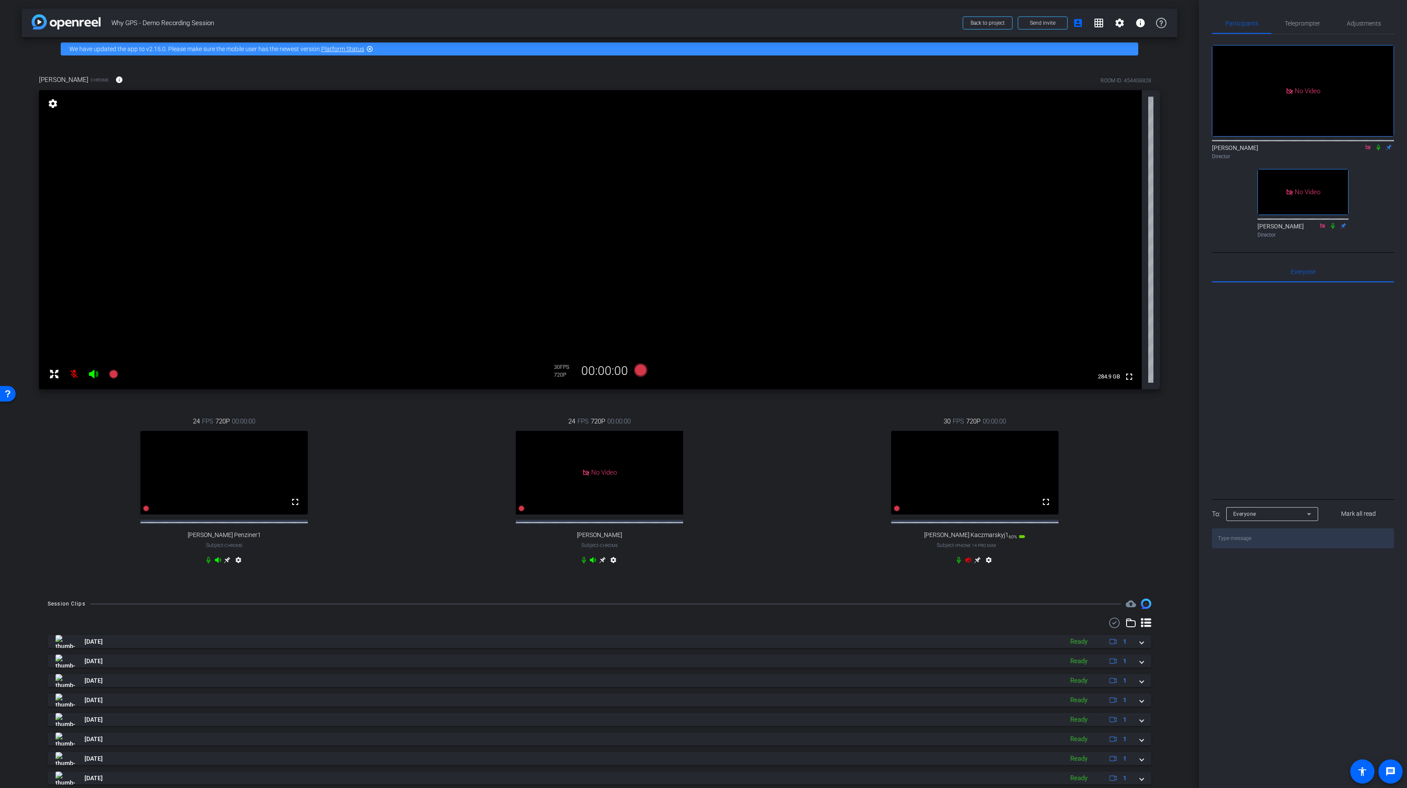
click at [959, 564] on icon at bounding box center [959, 560] width 4 height 7
click at [975, 564] on icon at bounding box center [977, 560] width 7 height 7
click at [592, 564] on icon at bounding box center [593, 560] width 7 height 7
click at [584, 564] on icon at bounding box center [584, 560] width 4 height 7
click at [88, 372] on icon at bounding box center [93, 374] width 10 height 10
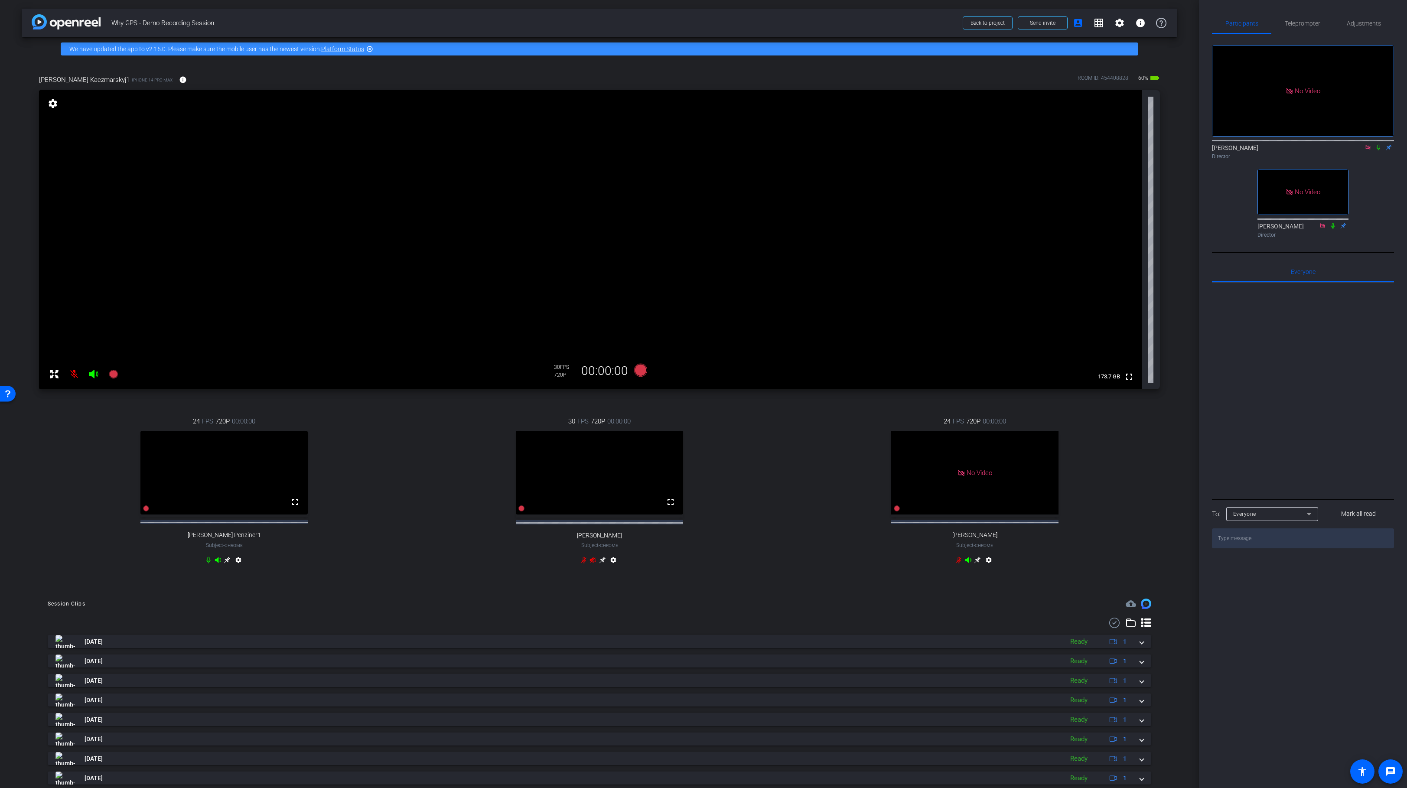
click at [71, 375] on mat-icon at bounding box center [73, 373] width 17 height 17
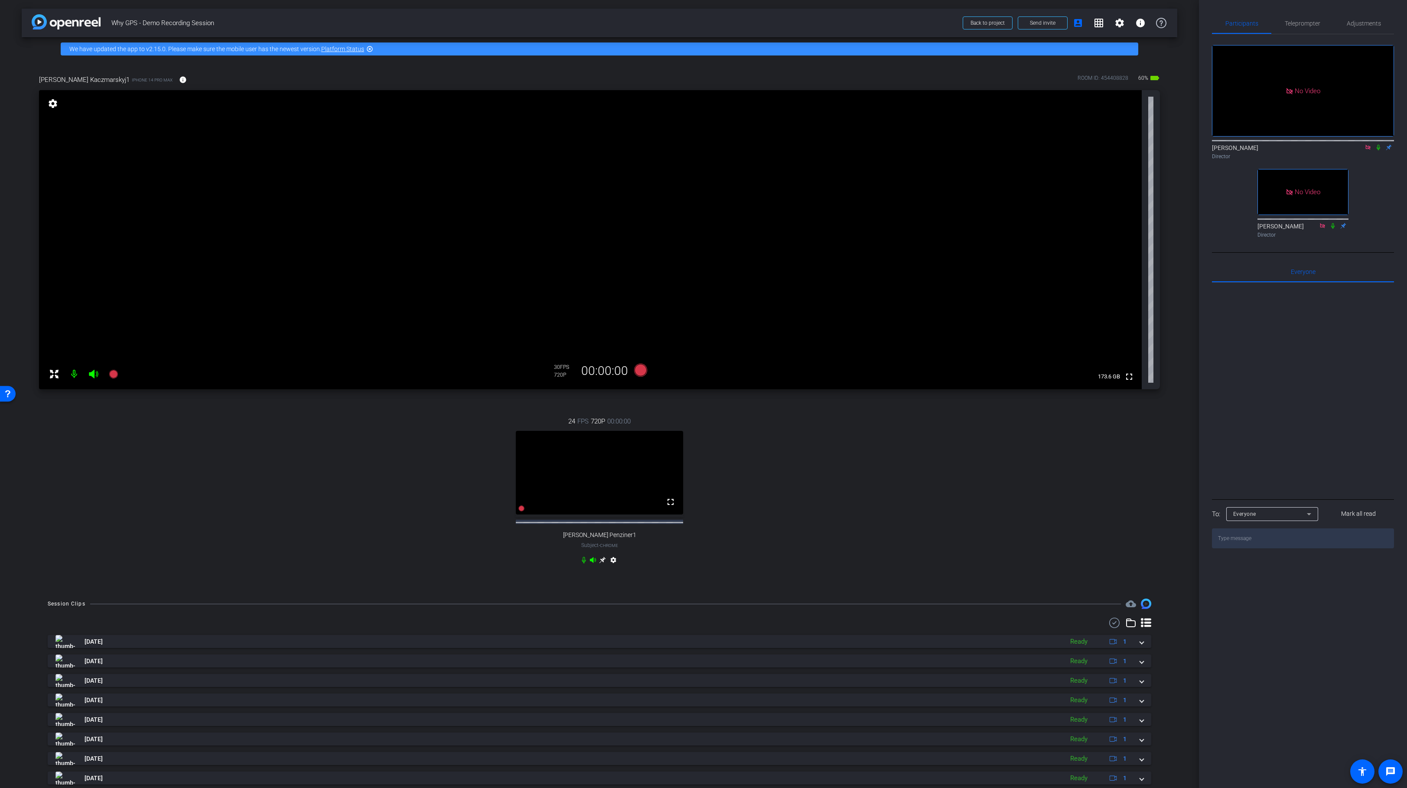
click at [49, 105] on mat-icon "settings" at bounding box center [53, 103] width 12 height 10
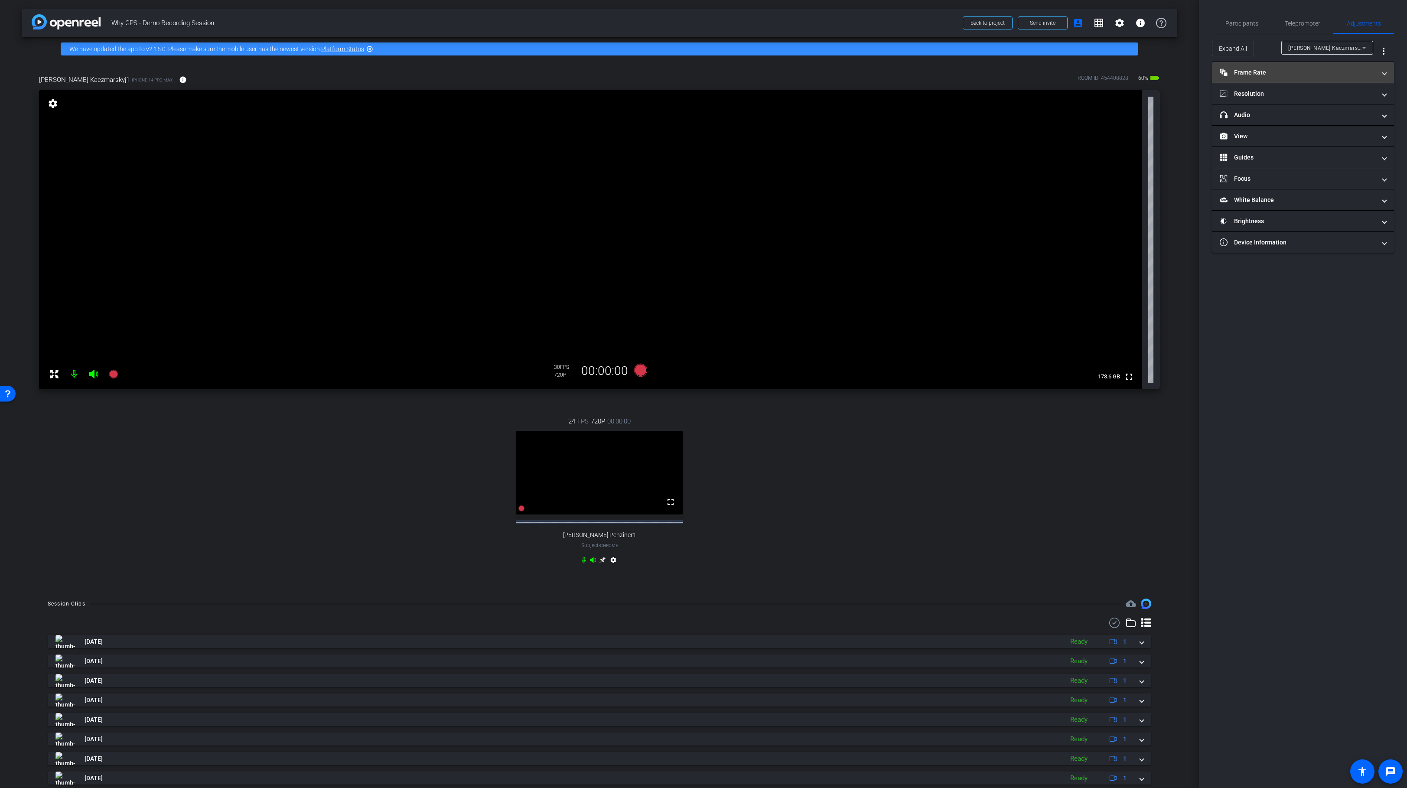
click at [1305, 66] on mat-expansion-panel-header "Frame Rate Frame Rate" at bounding box center [1303, 72] width 182 height 21
click at [1302, 135] on mat-panel-title "Resolution" at bounding box center [1298, 131] width 156 height 9
click at [1309, 162] on div "1080" at bounding box center [1311, 156] width 33 height 15
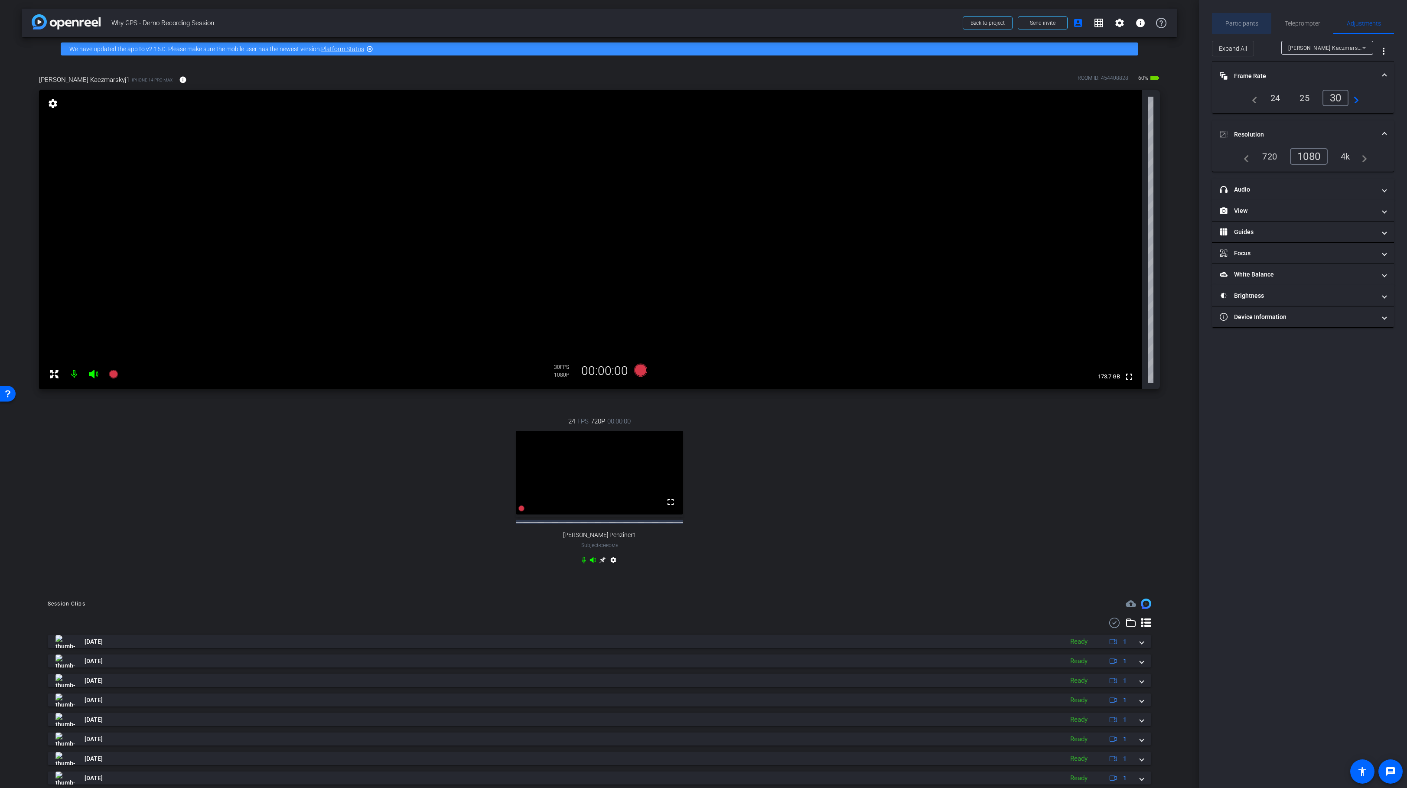
click at [1242, 23] on span "Participants" at bounding box center [1242, 23] width 33 height 6
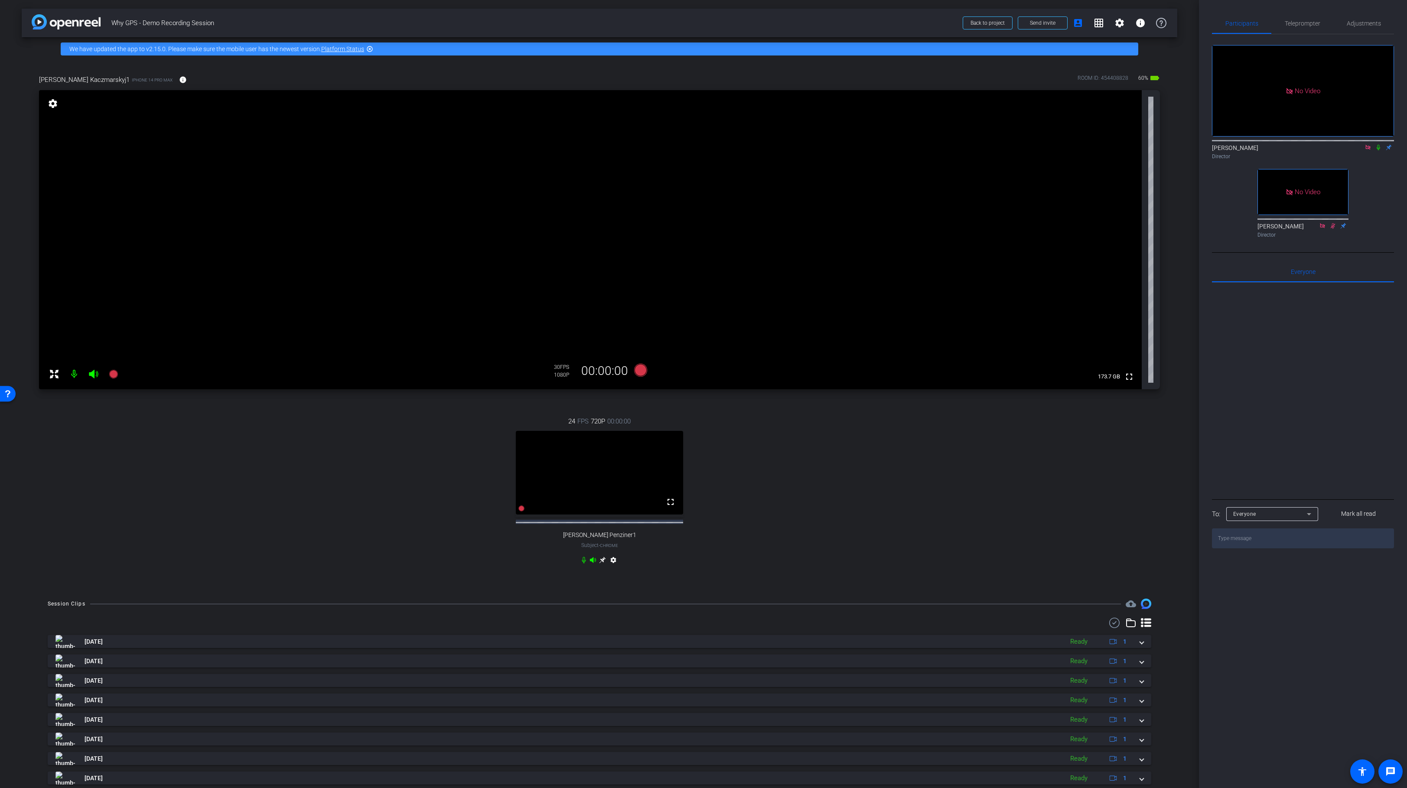
click at [146, 470] on div "24 FPS 720P 00:00:00 fullscreen [PERSON_NAME] Penziner1 Subject - Chrome settin…" at bounding box center [599, 491] width 1121 height 179
click at [112, 375] on icon at bounding box center [113, 374] width 9 height 9
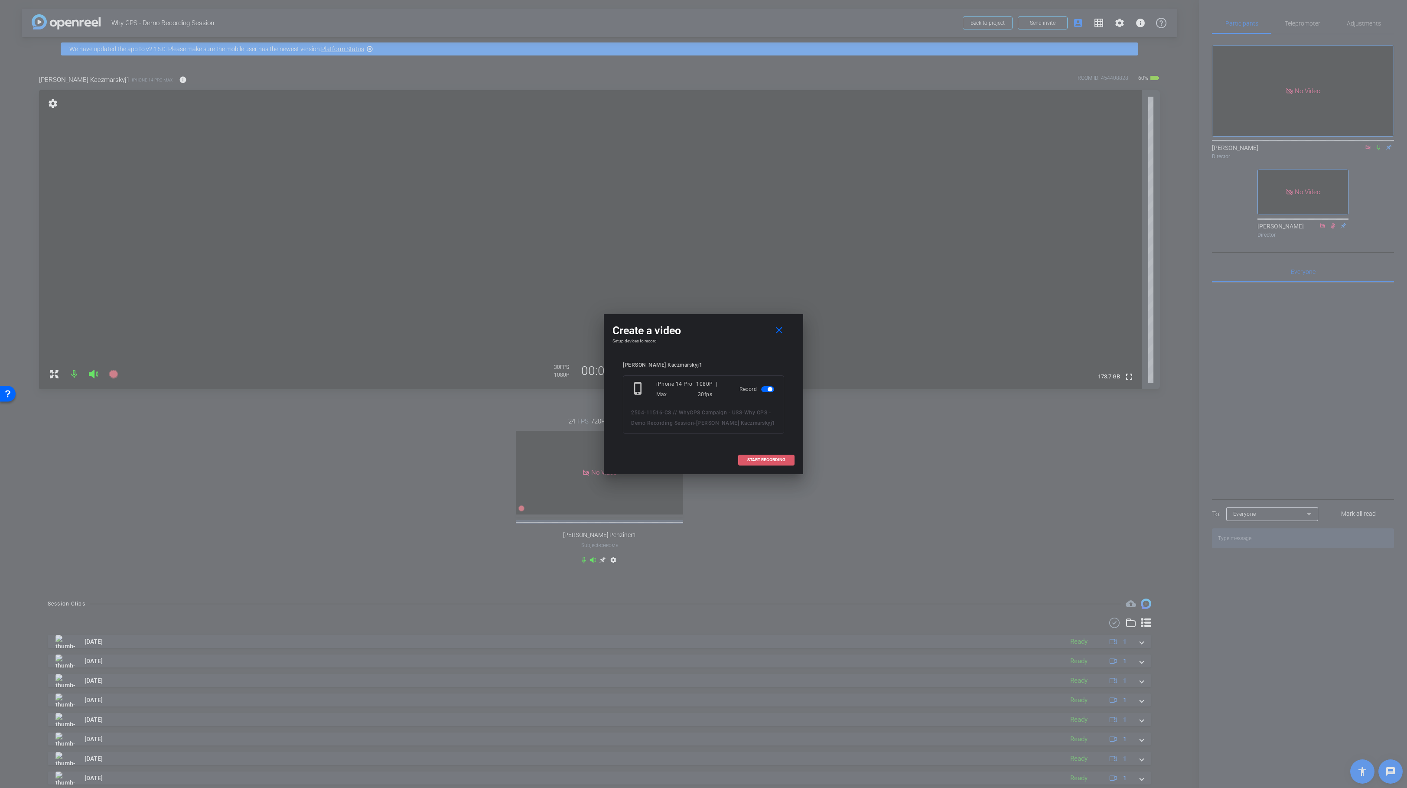
click at [760, 459] on span "START RECORDING" at bounding box center [766, 460] width 38 height 4
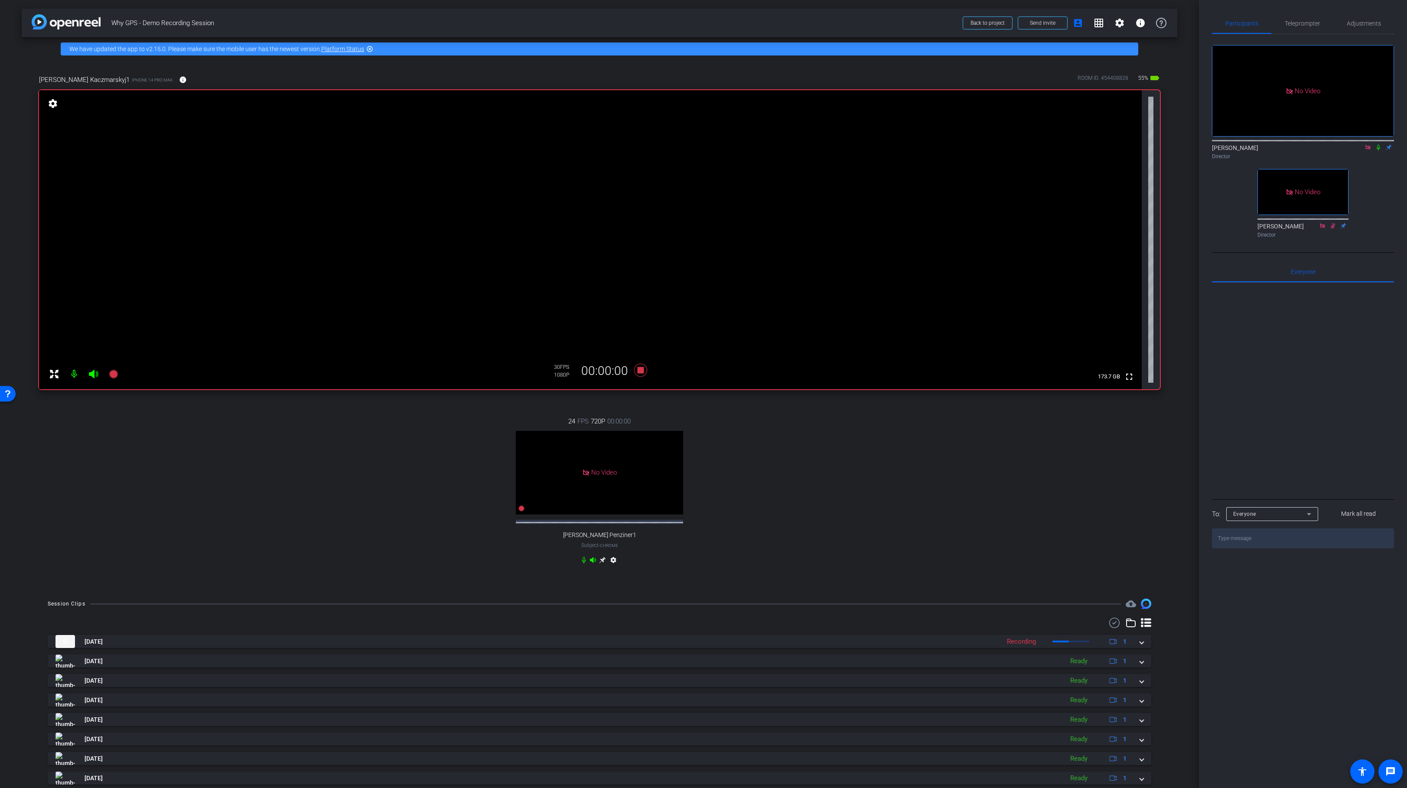
click at [1379, 145] on icon at bounding box center [1378, 148] width 3 height 6
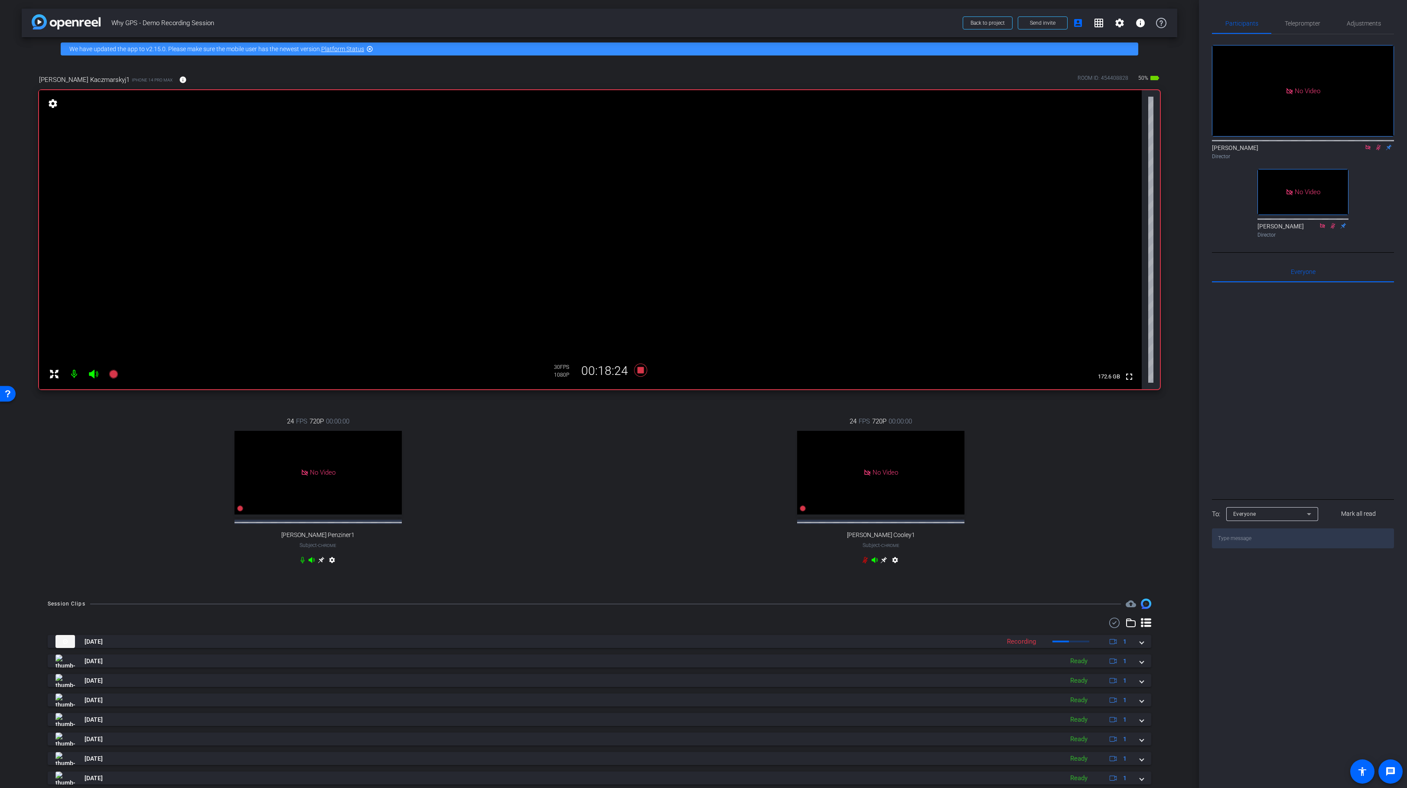
click at [1377, 144] on icon at bounding box center [1378, 147] width 7 height 6
click at [642, 370] on icon at bounding box center [640, 370] width 13 height 13
click at [113, 374] on icon at bounding box center [113, 374] width 9 height 9
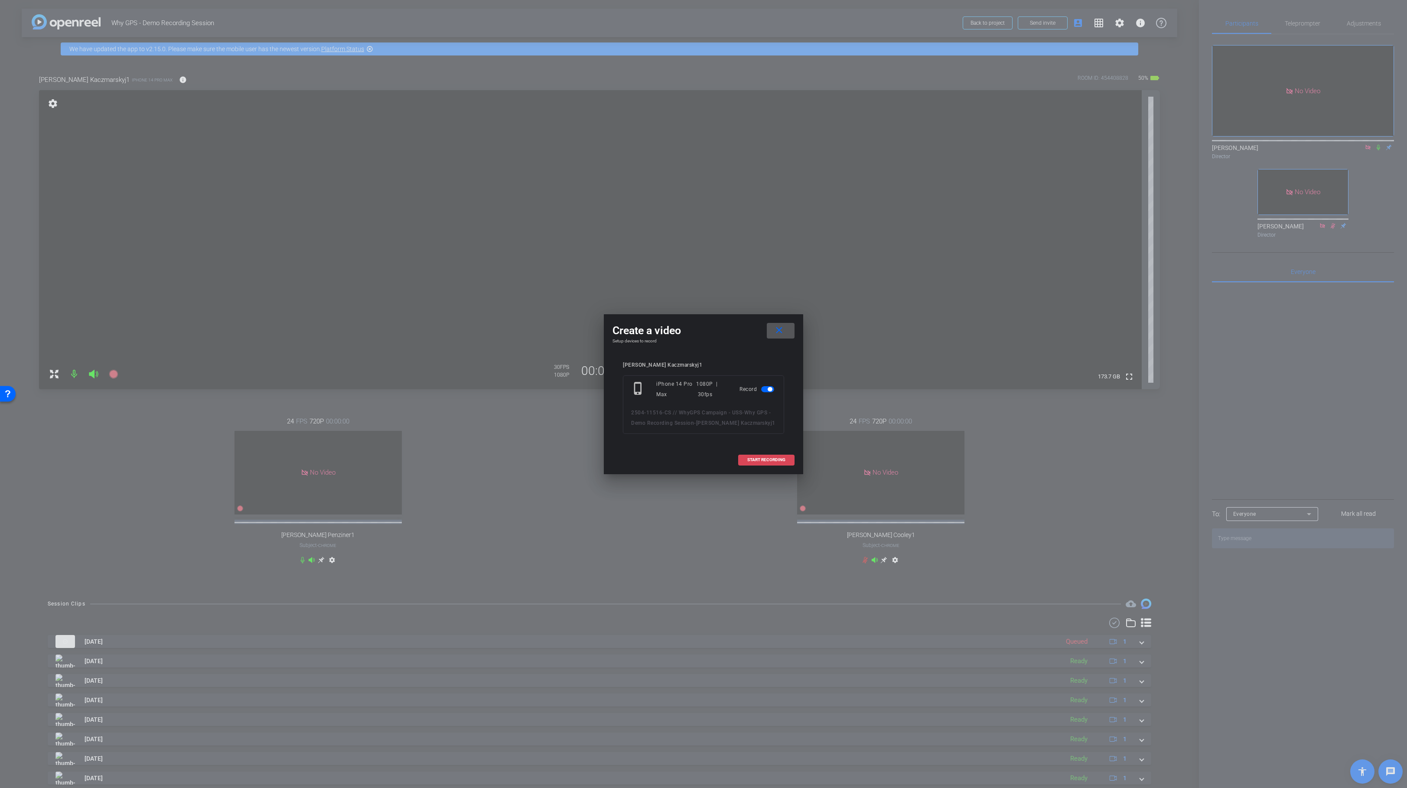
click at [770, 460] on span "START RECORDING" at bounding box center [766, 460] width 38 height 4
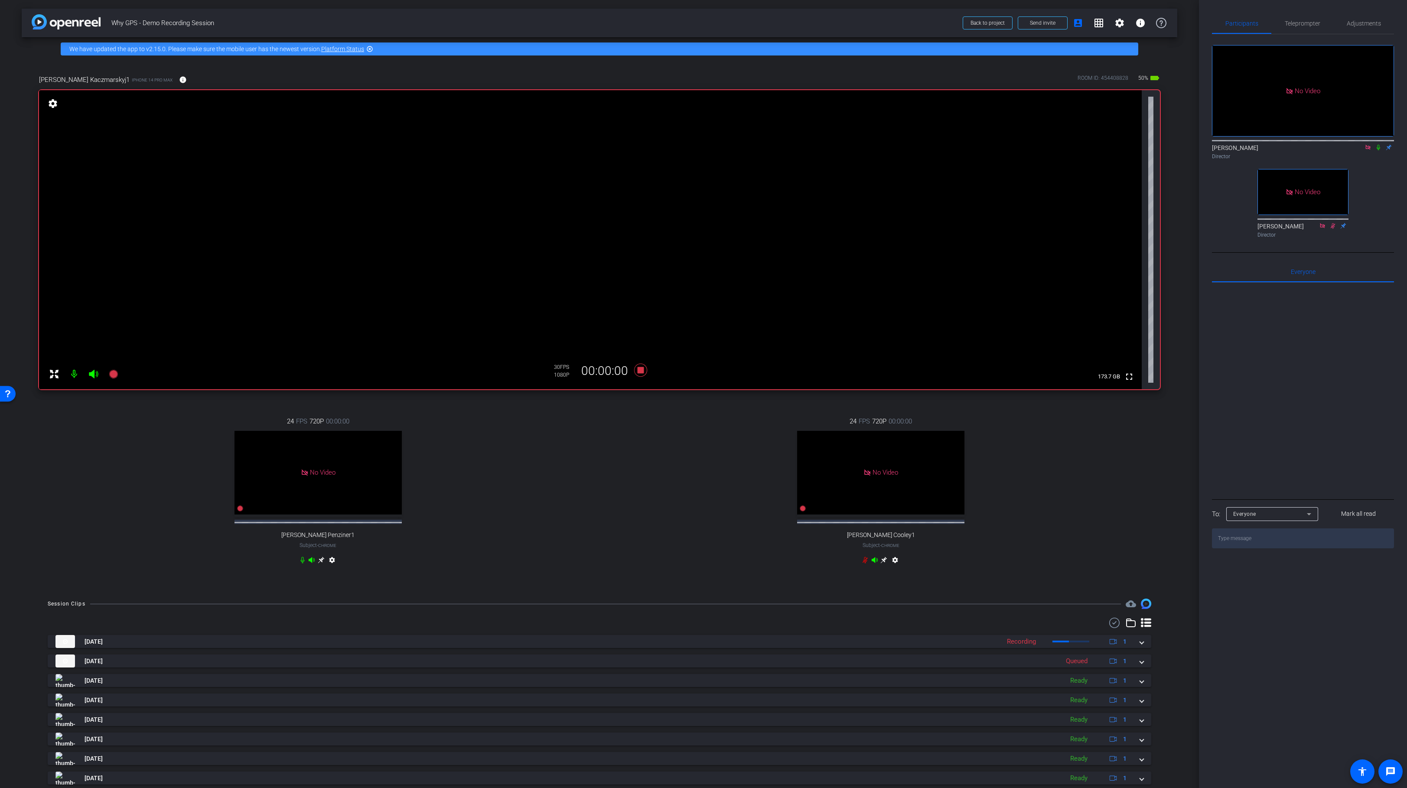
click at [1380, 144] on icon at bounding box center [1378, 147] width 7 height 6
click at [1366, 145] on div "No Video [PERSON_NAME] Director No Video [PERSON_NAME] Director" at bounding box center [1303, 137] width 182 height 207
click at [1380, 144] on icon at bounding box center [1378, 147] width 7 height 6
click at [640, 372] on icon at bounding box center [640, 370] width 13 height 13
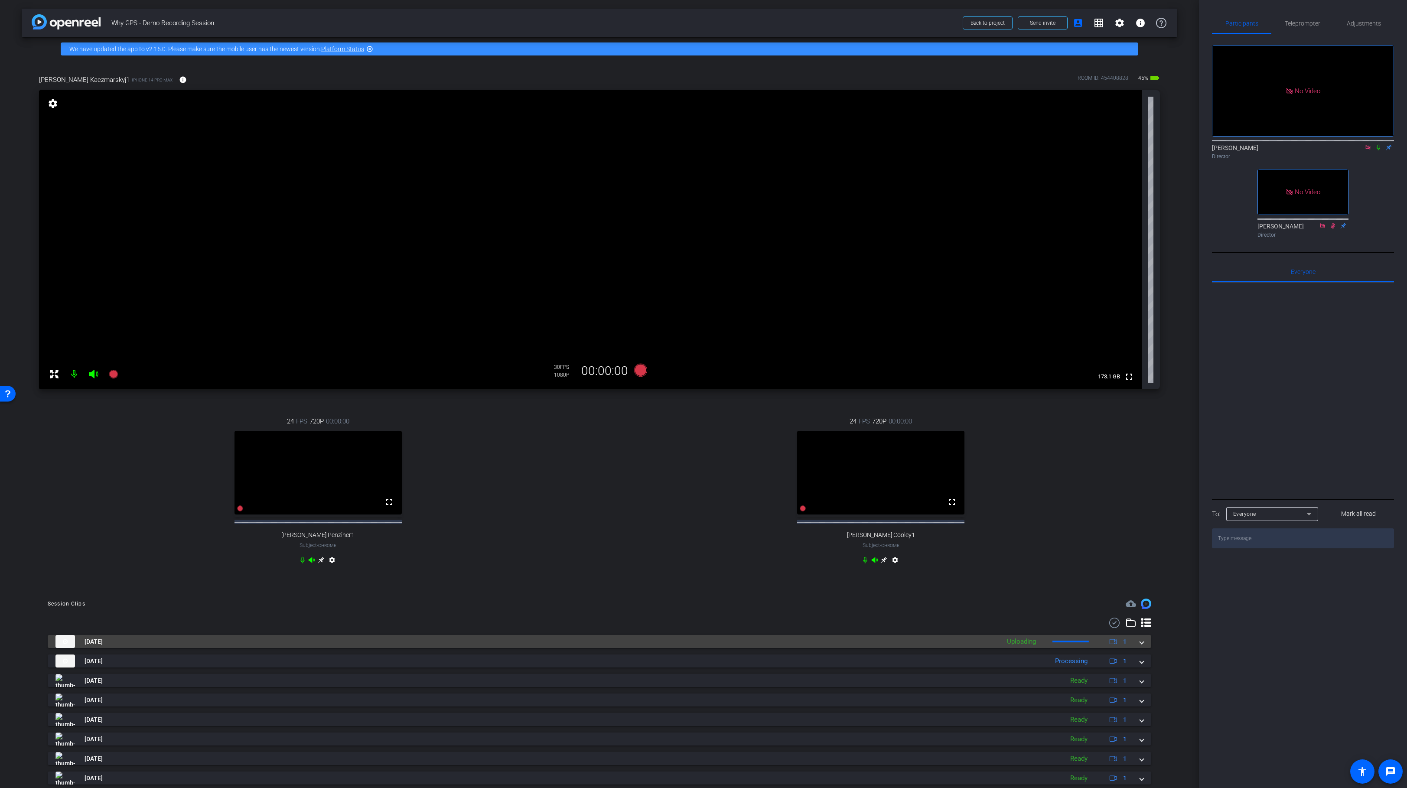
click at [1141, 646] on span at bounding box center [1141, 641] width 3 height 9
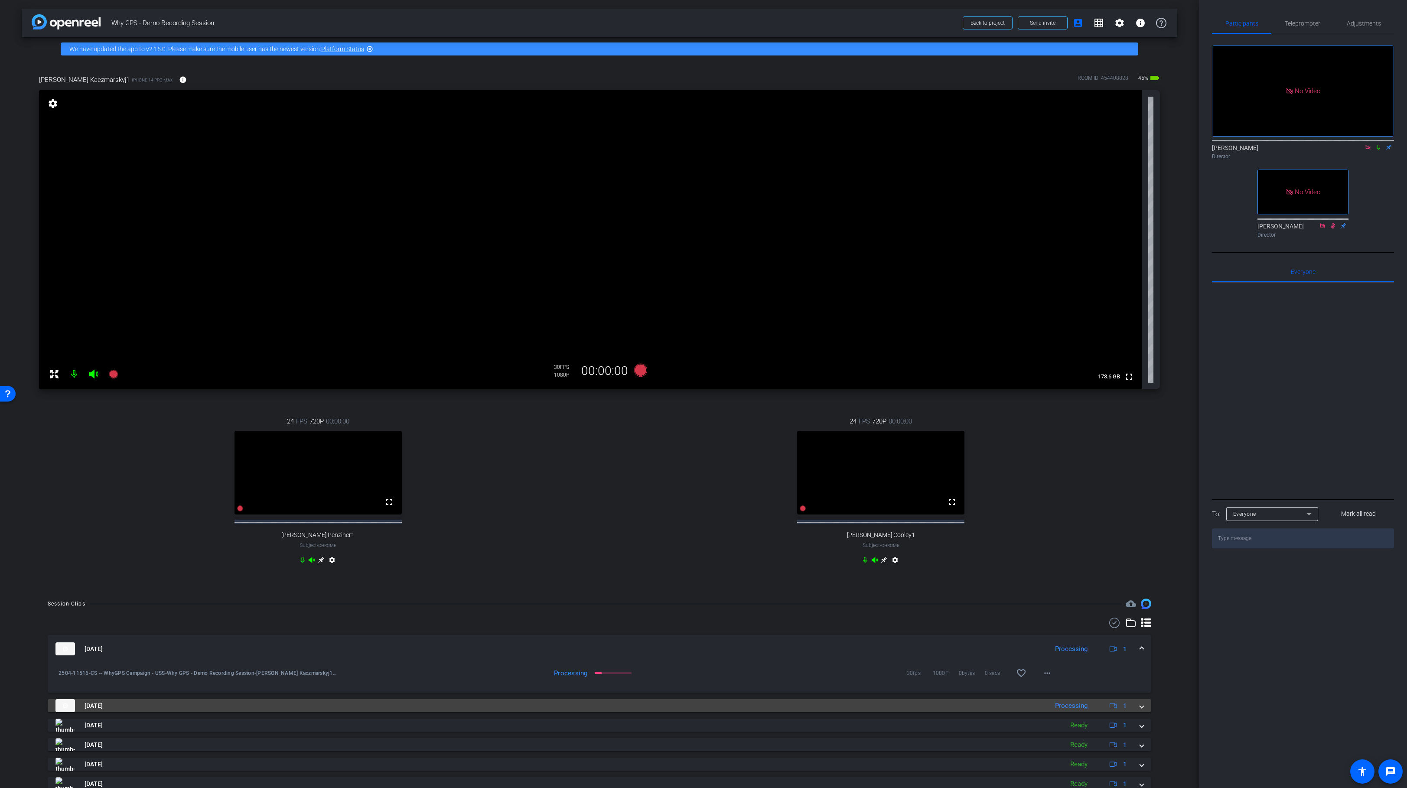
click at [1142, 711] on span at bounding box center [1141, 705] width 3 height 9
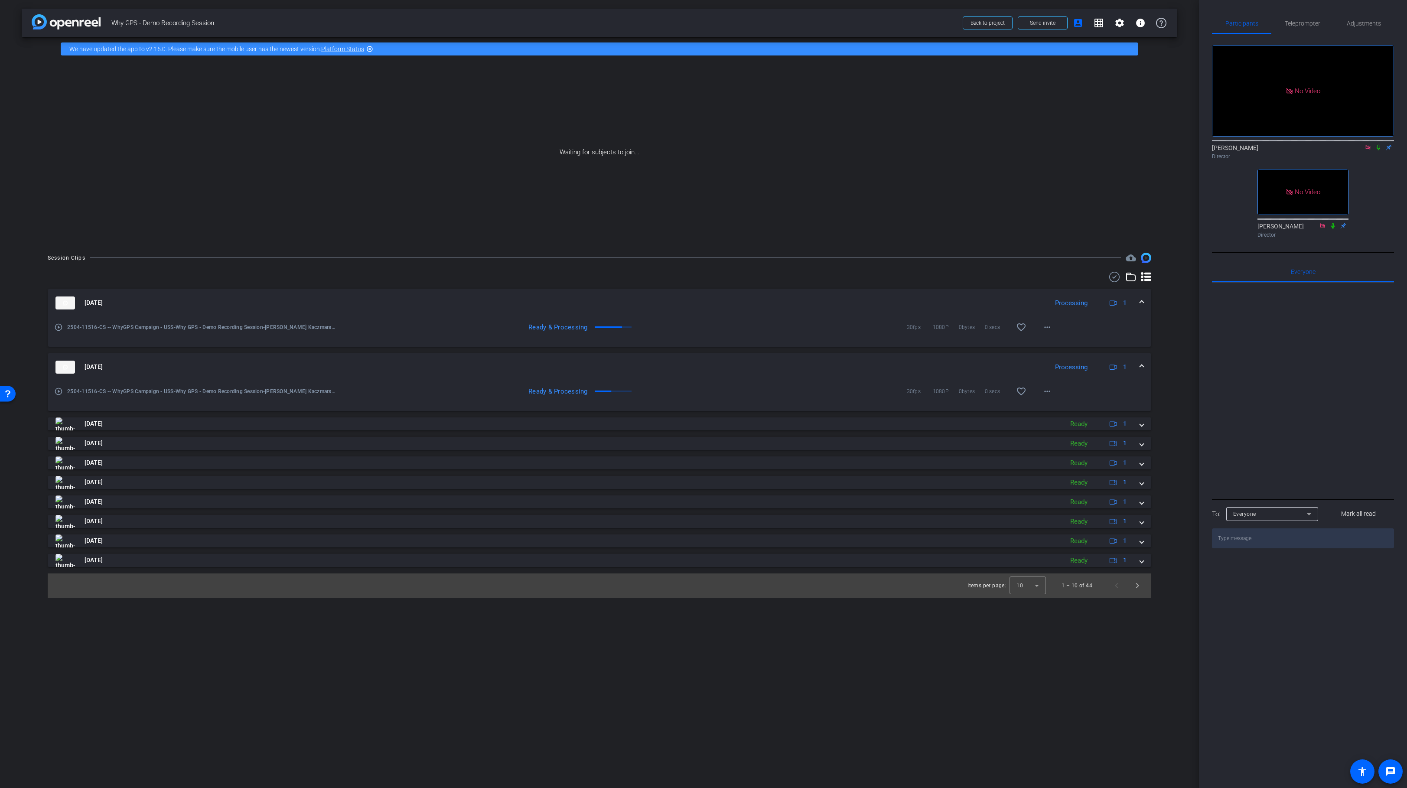
click at [1375, 137] on div "[PERSON_NAME] Director" at bounding box center [1303, 150] width 182 height 26
click at [1378, 145] on icon at bounding box center [1378, 148] width 3 height 6
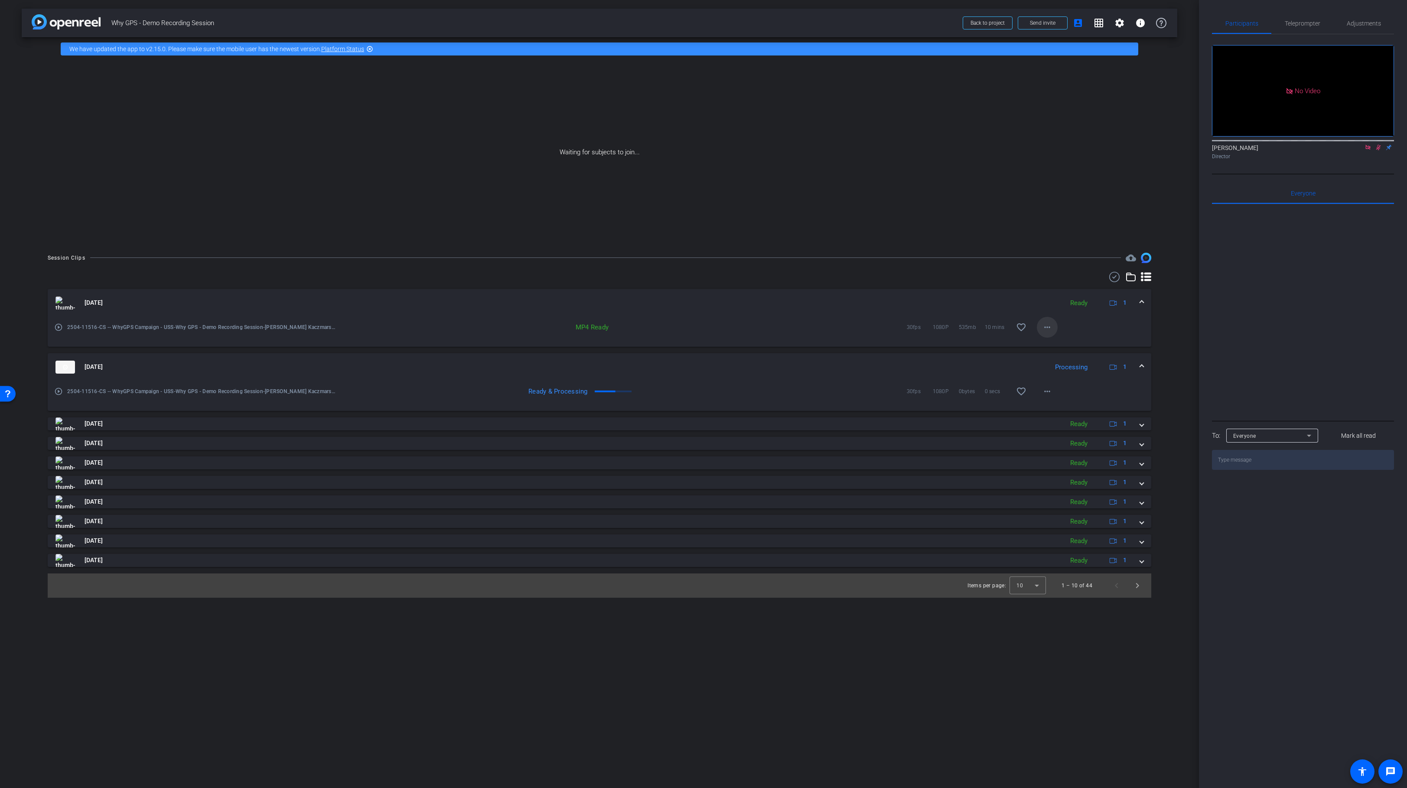
click at [1047, 326] on mat-icon "more_horiz" at bounding box center [1047, 327] width 10 height 10
click at [1073, 368] on span "Download MP4" at bounding box center [1070, 367] width 52 height 10
click at [1045, 392] on mat-icon "more_horiz" at bounding box center [1047, 391] width 10 height 10
click at [1060, 432] on span "Download MP4" at bounding box center [1070, 431] width 52 height 10
click at [862, 156] on div "Waiting for subjects to join..." at bounding box center [600, 152] width 1156 height 183
